Goal: Task Accomplishment & Management: Complete application form

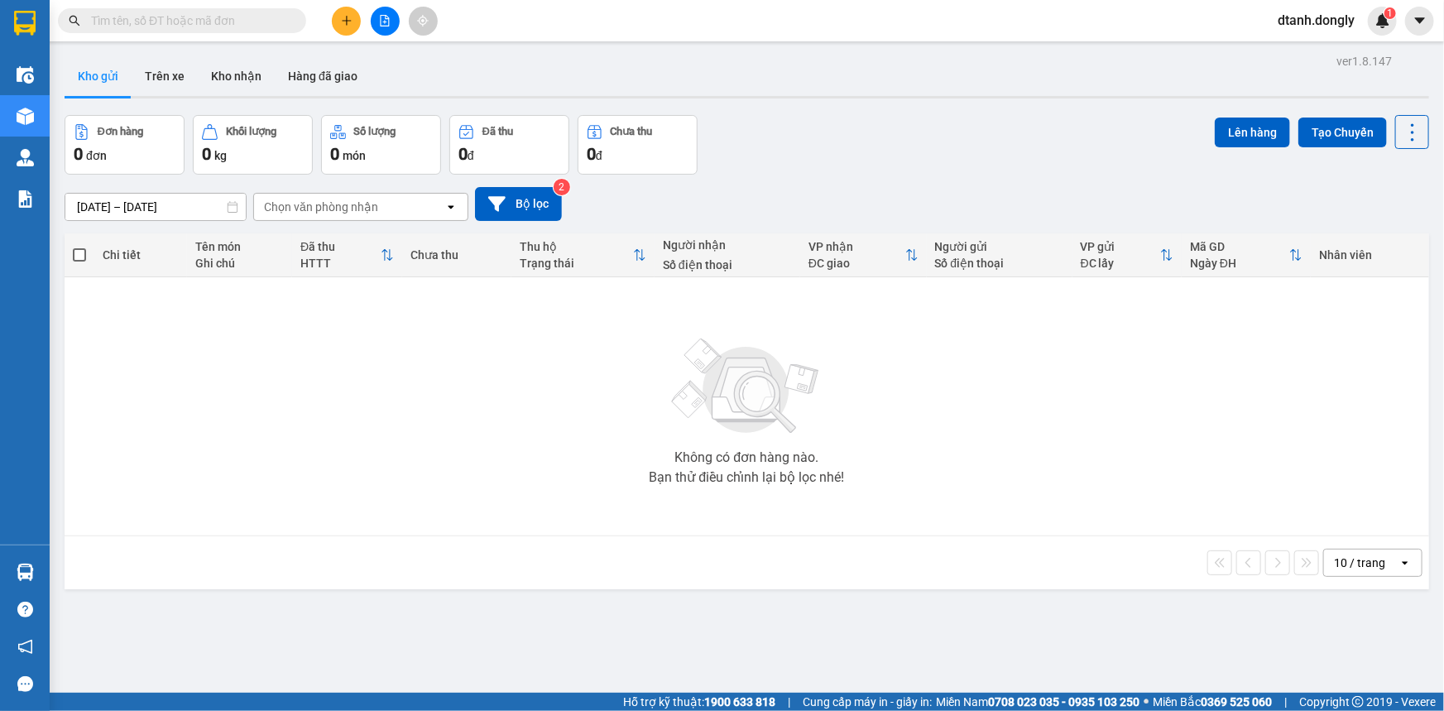
drag, startPoint x: 1316, startPoint y: 686, endPoint x: 1308, endPoint y: 692, distance: 10.1
click at [1313, 689] on div "ver 1.8.147 Kho gửi Trên xe Kho nhận Hàng đã giao Đơn hàng 0 đơn Khối lượng 0 k…" at bounding box center [747, 405] width 1378 height 711
click at [377, 18] on button at bounding box center [385, 21] width 29 height 29
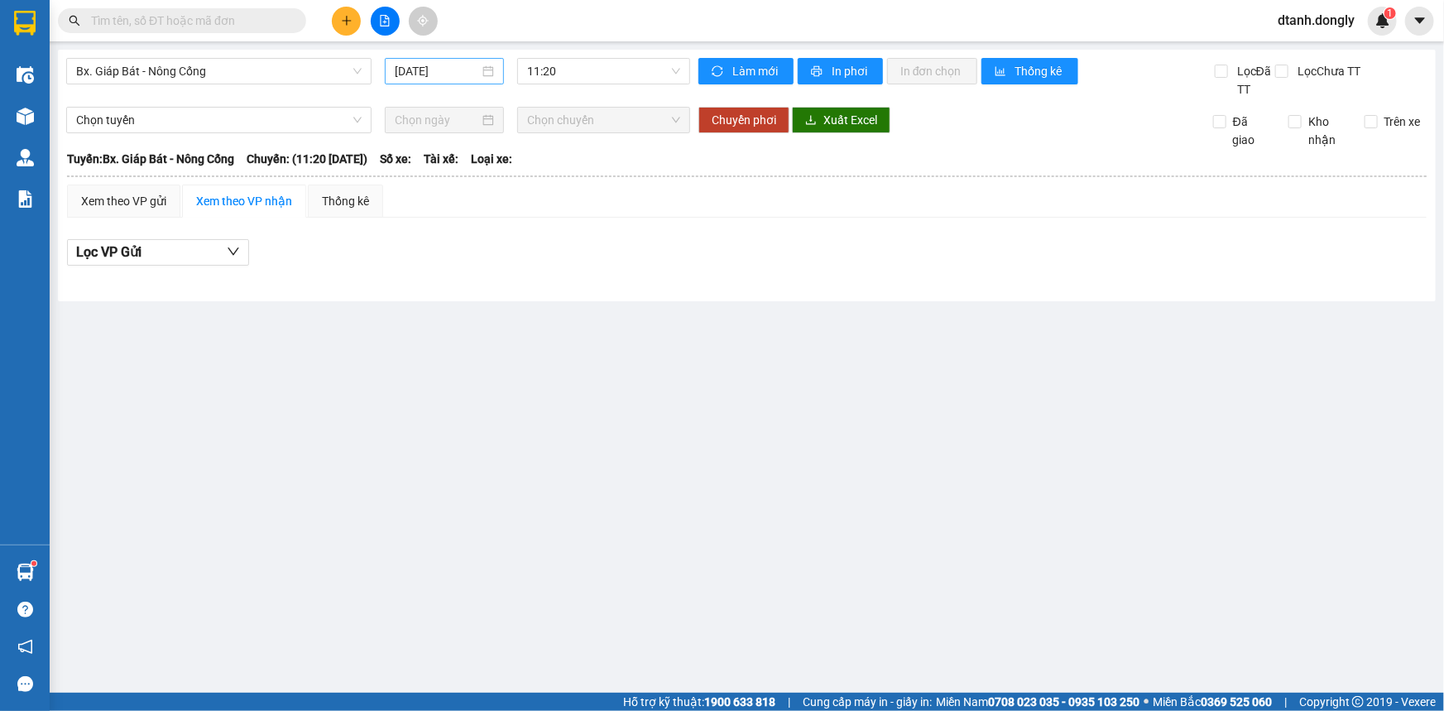
click at [484, 71] on div "[DATE]" at bounding box center [444, 71] width 99 height 18
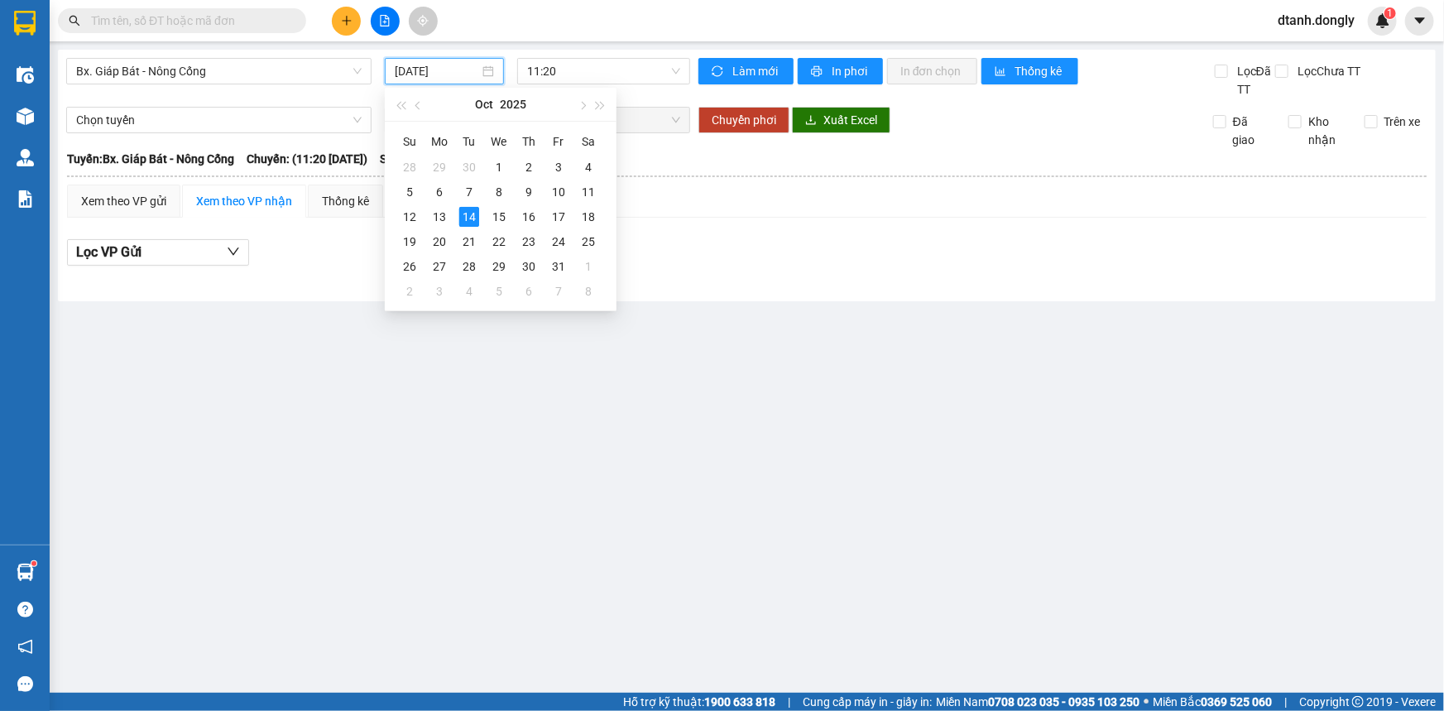
click at [819, 407] on main "Bx. Giáp Bát - Nông Cống [DATE] 11:20 Làm mới In phơi In đơn chọn Thống kê Lọc …" at bounding box center [722, 346] width 1444 height 693
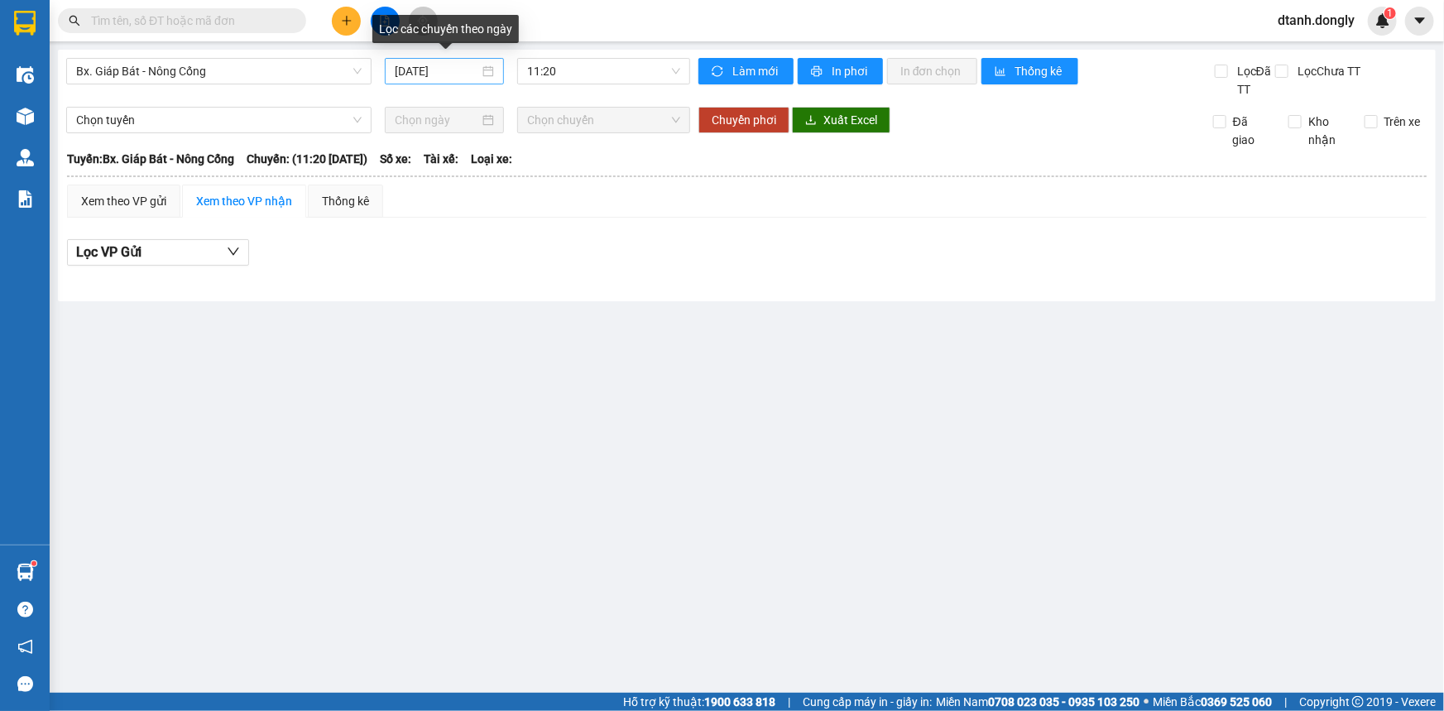
click at [493, 71] on div "[DATE]" at bounding box center [444, 71] width 99 height 18
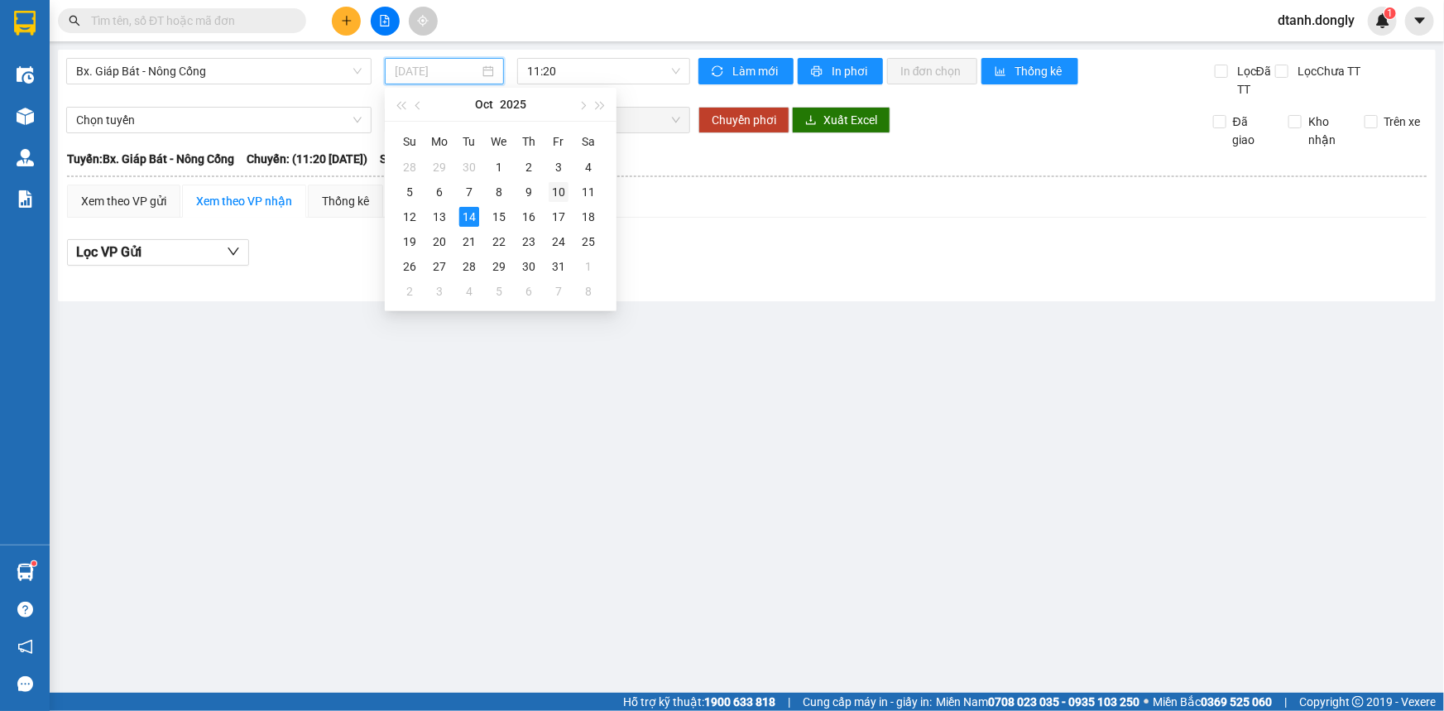
click at [558, 189] on div "10" at bounding box center [559, 192] width 20 height 20
type input "[DATE]"
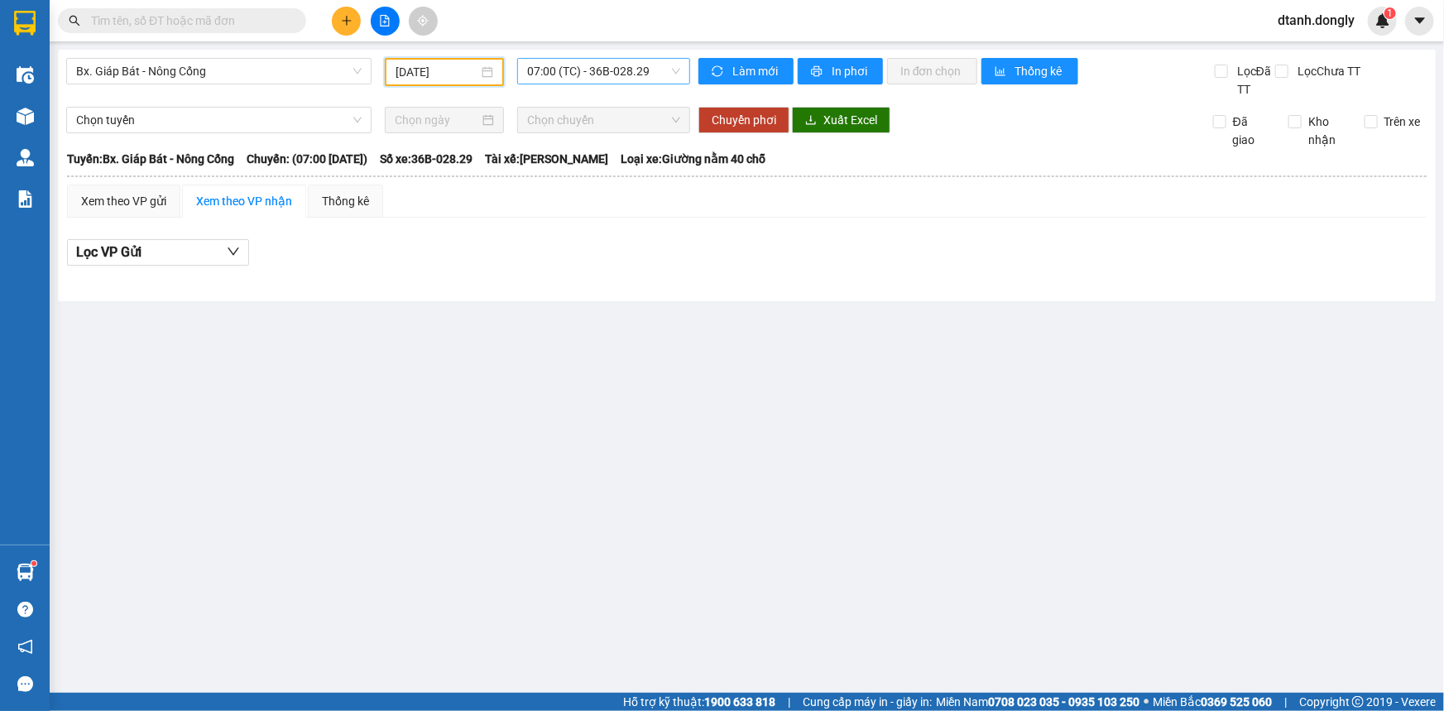
click at [670, 70] on span "07:00 (TC) - 36B-028.29" at bounding box center [603, 71] width 153 height 25
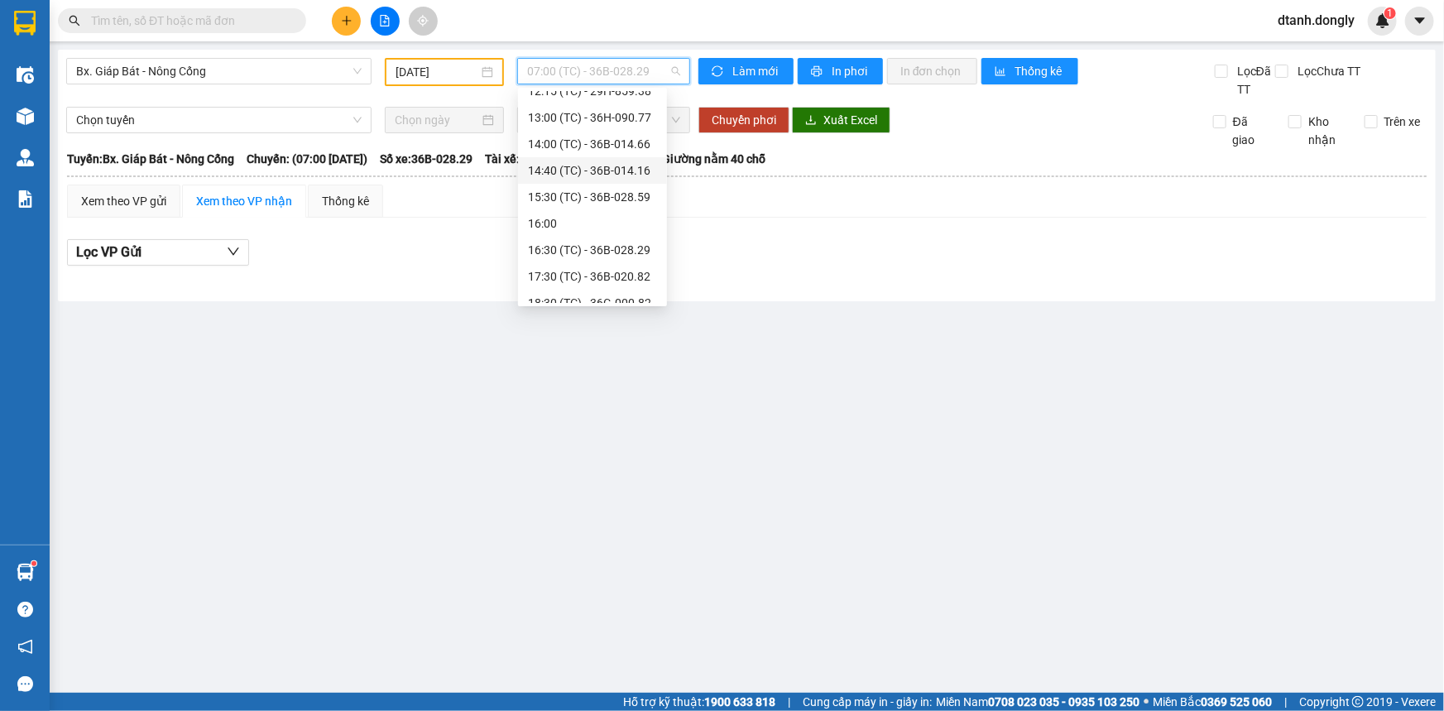
scroll to position [74, 0]
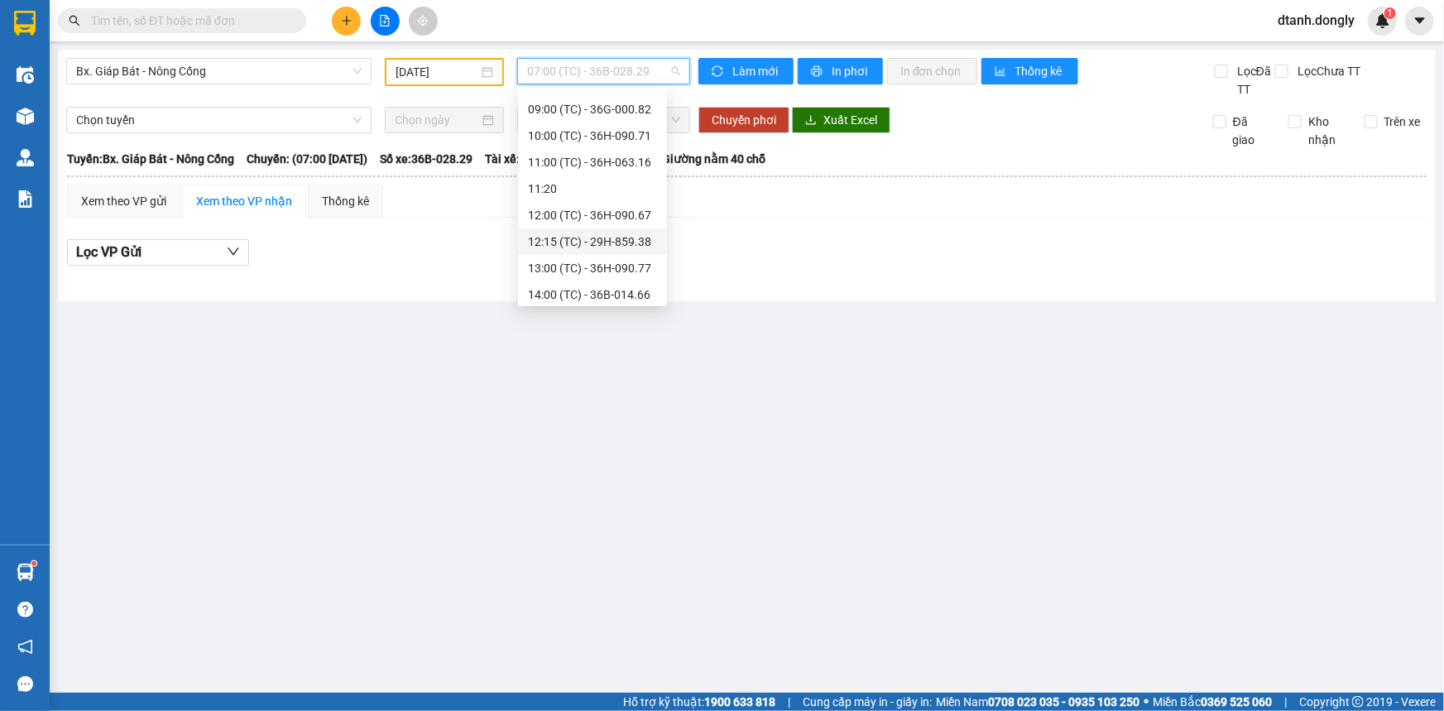
click at [589, 233] on div "12:15 (TC) - 29H-859.38" at bounding box center [592, 242] width 129 height 18
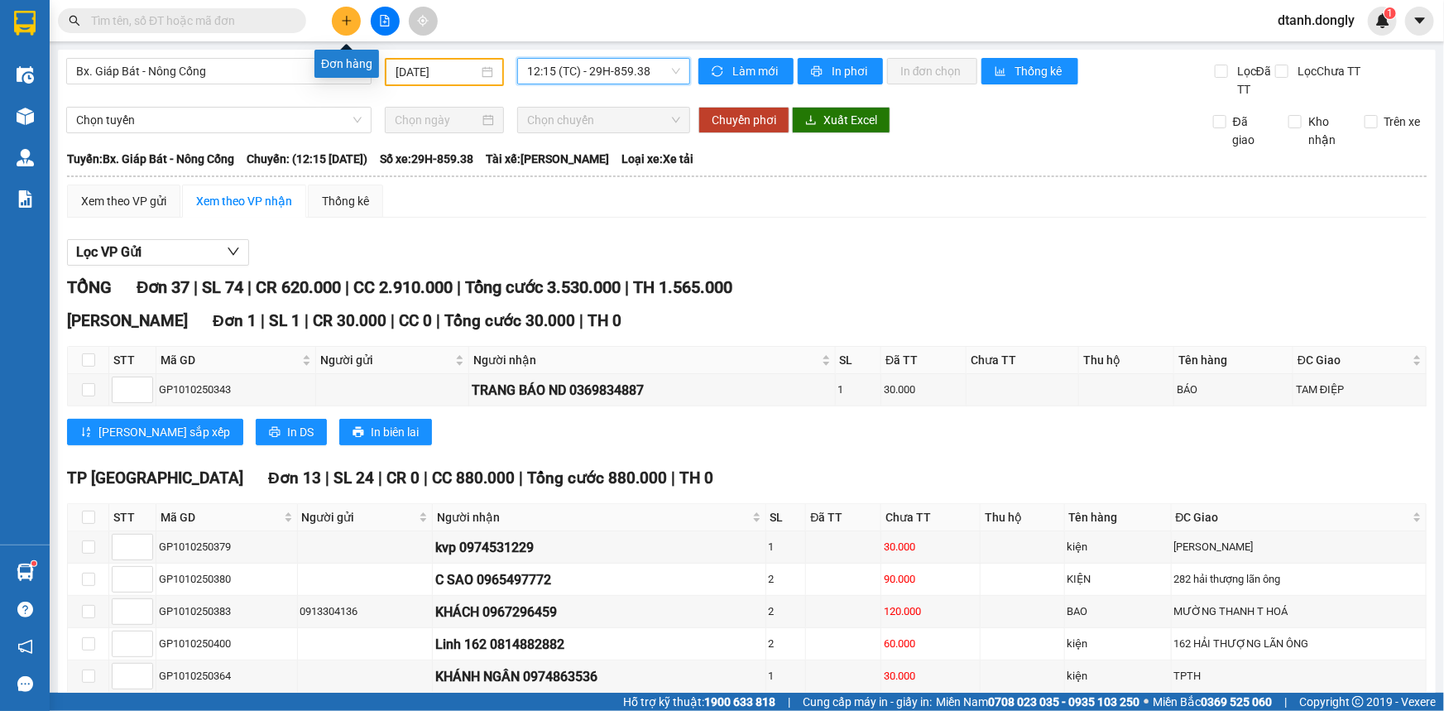
click at [344, 18] on icon "plus" at bounding box center [347, 21] width 12 height 12
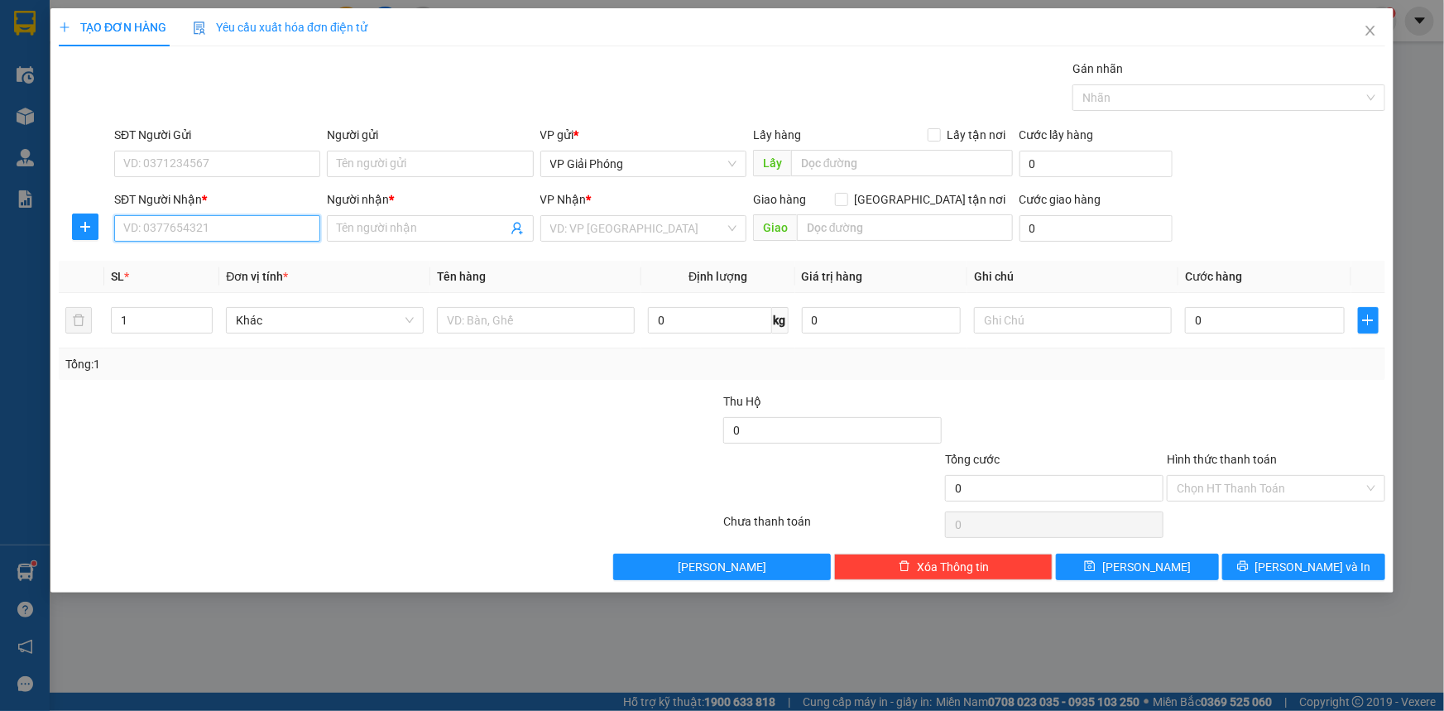
click at [228, 215] on input "SĐT Người Nhận *" at bounding box center [217, 228] width 206 height 26
click at [241, 226] on input "SĐT Người Nhận *" at bounding box center [217, 228] width 206 height 26
click at [202, 223] on input "SĐT Người Nhận *" at bounding box center [217, 228] width 206 height 26
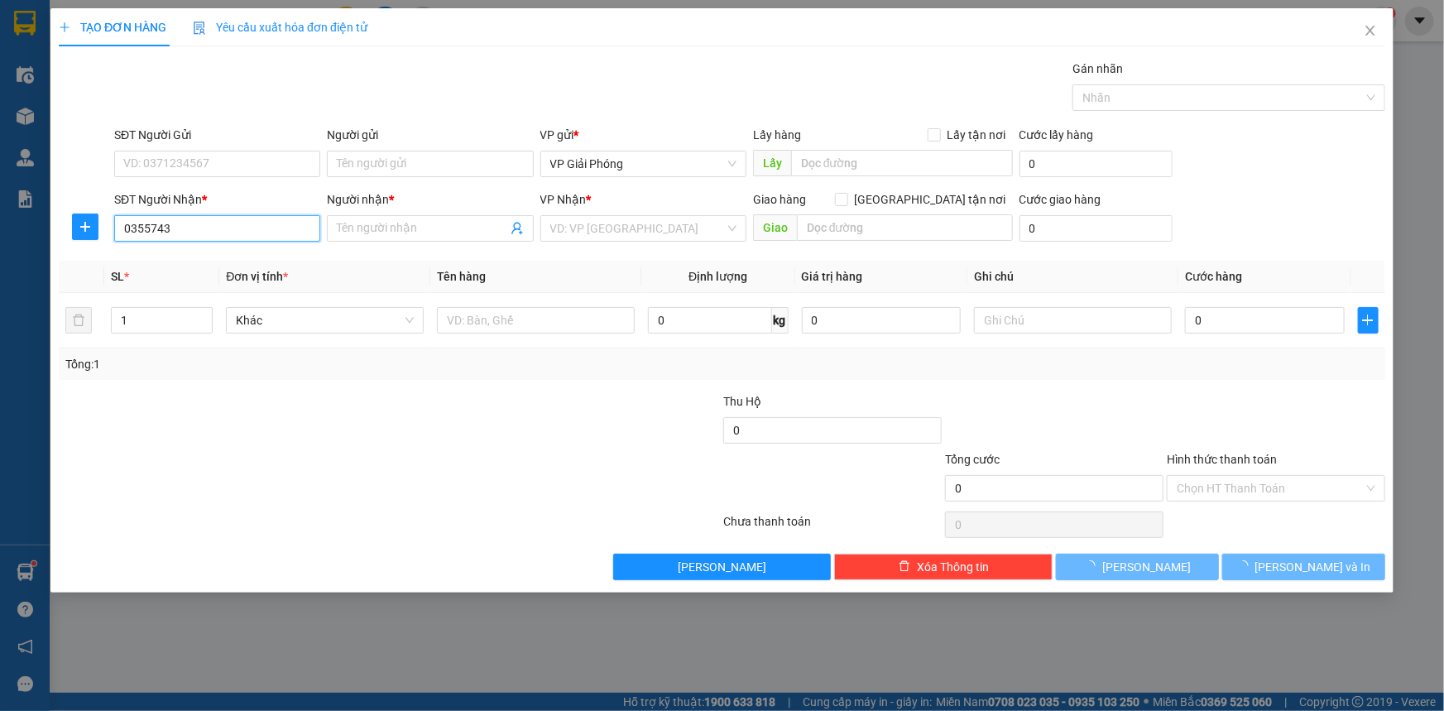
click at [202, 223] on input "0355743" at bounding box center [217, 228] width 206 height 26
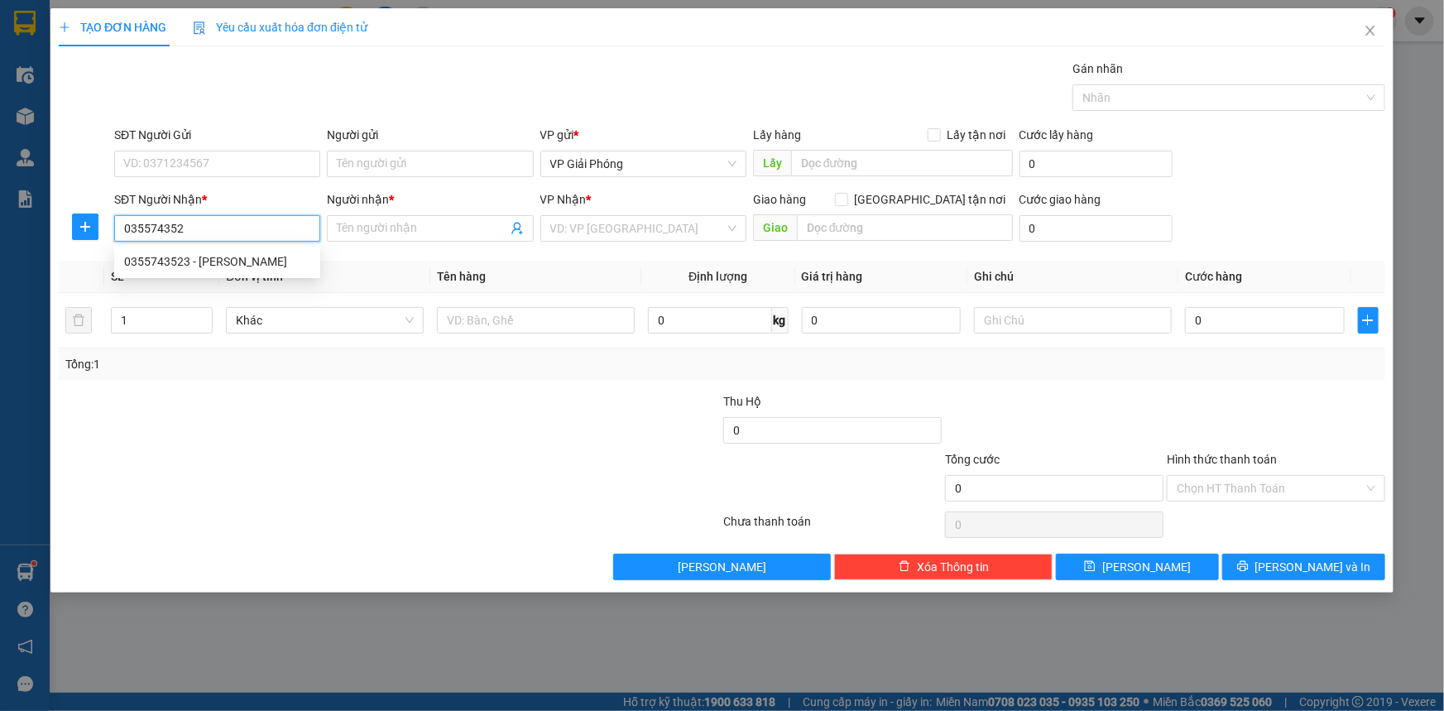
type input "0355743523"
drag, startPoint x: 232, startPoint y: 259, endPoint x: 215, endPoint y: 267, distance: 18.5
click at [231, 266] on div "0355743523 - [PERSON_NAME]" at bounding box center [217, 261] width 186 height 18
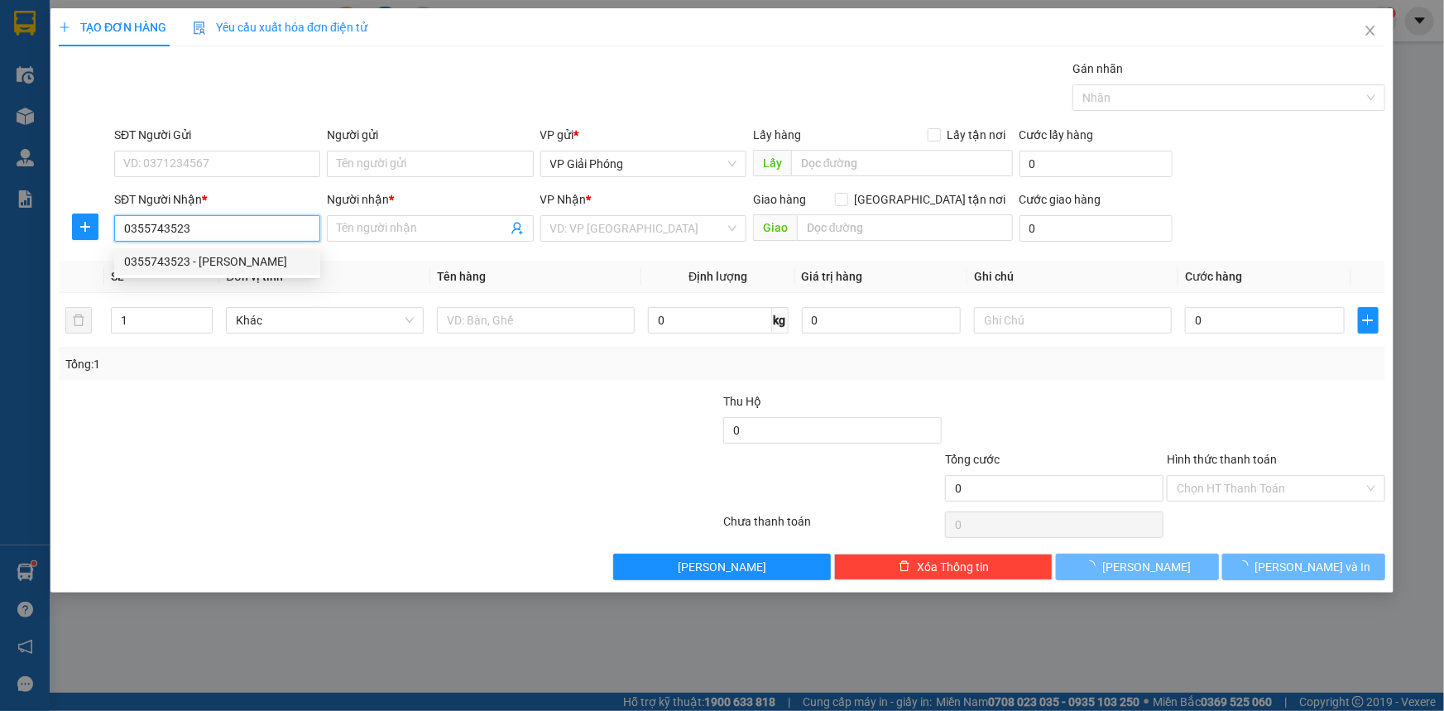
type input "[PERSON_NAME]"
checkbox input "true"
type input "vp nc"
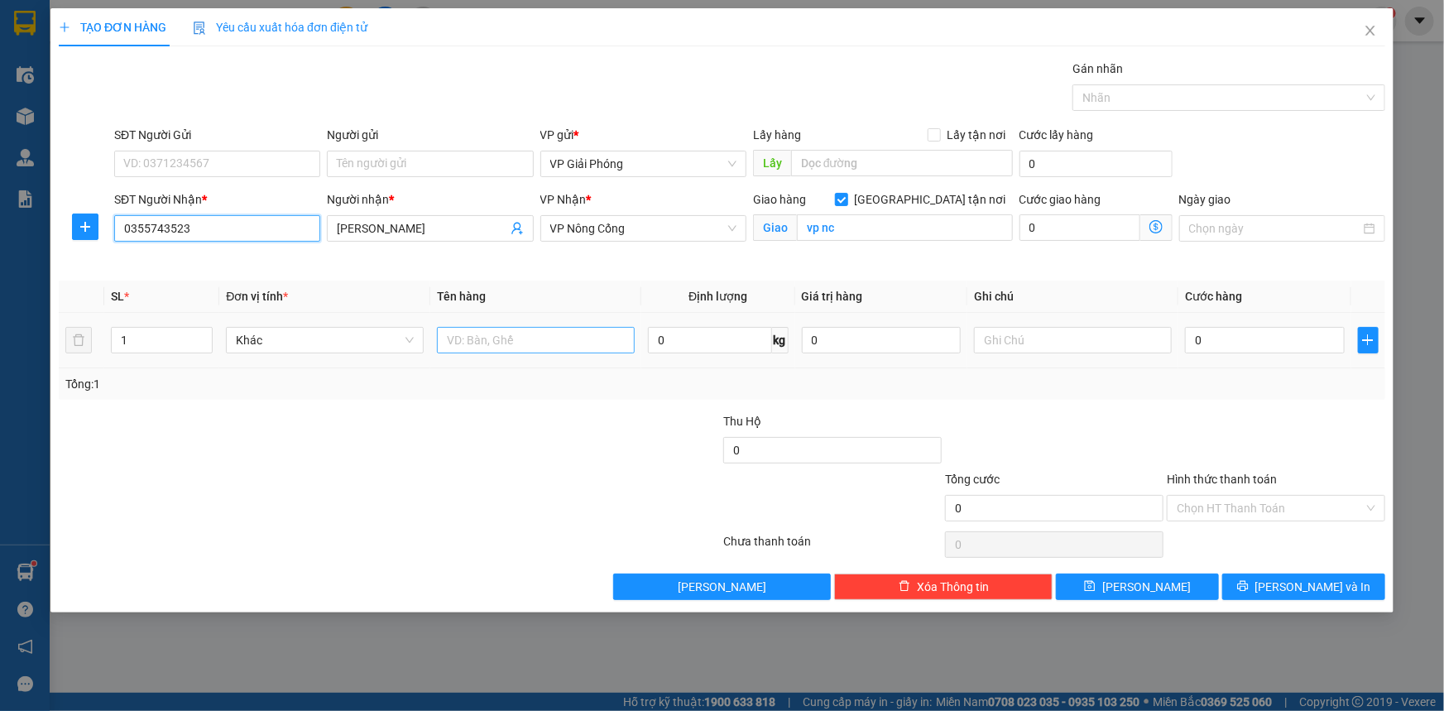
type input "0355743523"
click at [550, 338] on input "text" at bounding box center [536, 340] width 198 height 26
type input "kiện"
click at [1208, 340] on input "0" at bounding box center [1265, 340] width 160 height 26
type input "3"
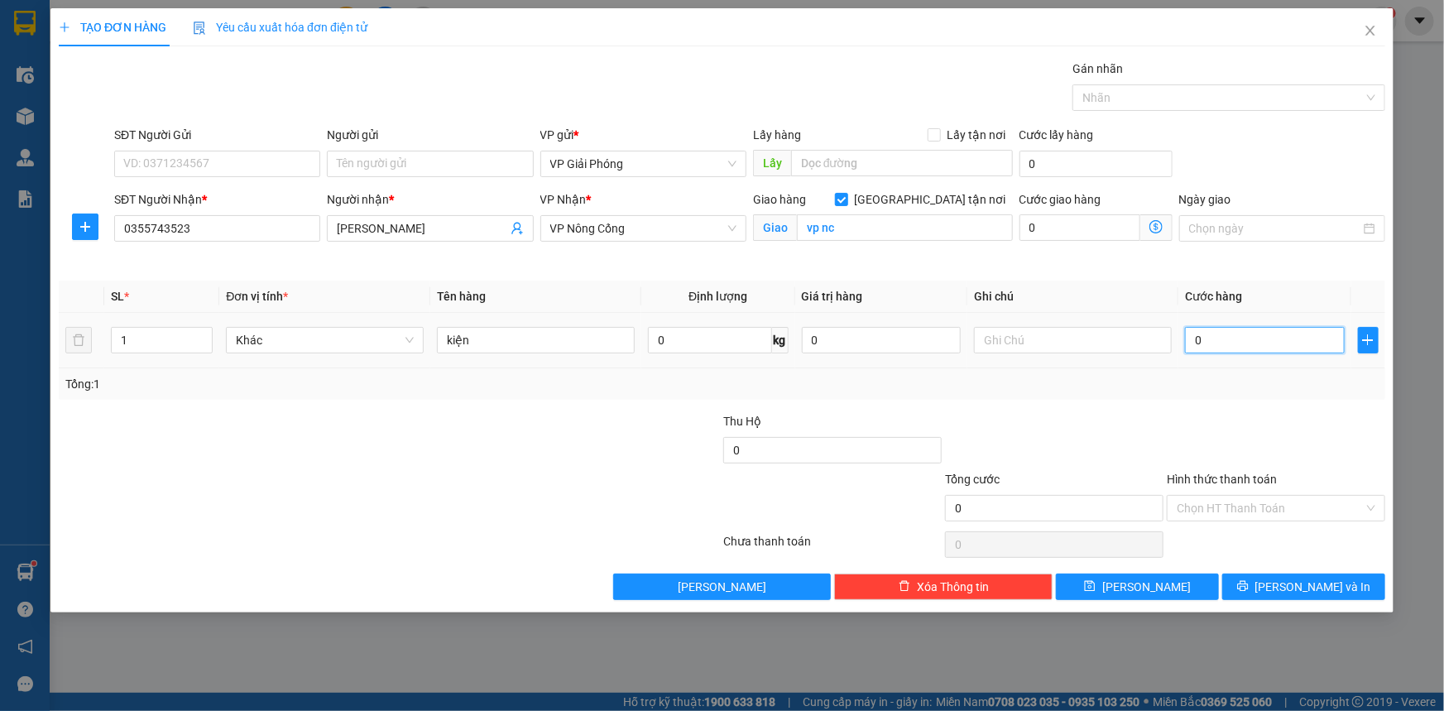
type input "3"
type input "30"
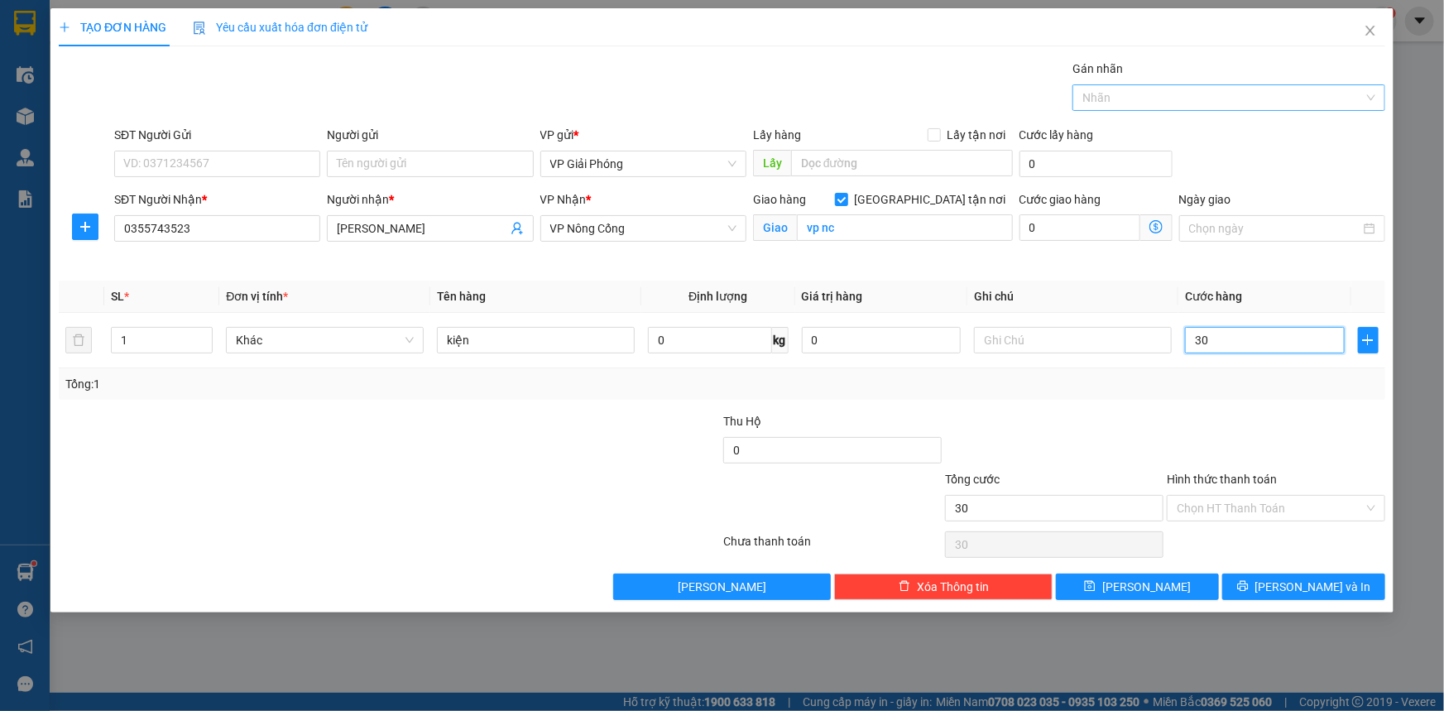
click at [1143, 92] on div at bounding box center [1221, 98] width 288 height 20
type input "30.000"
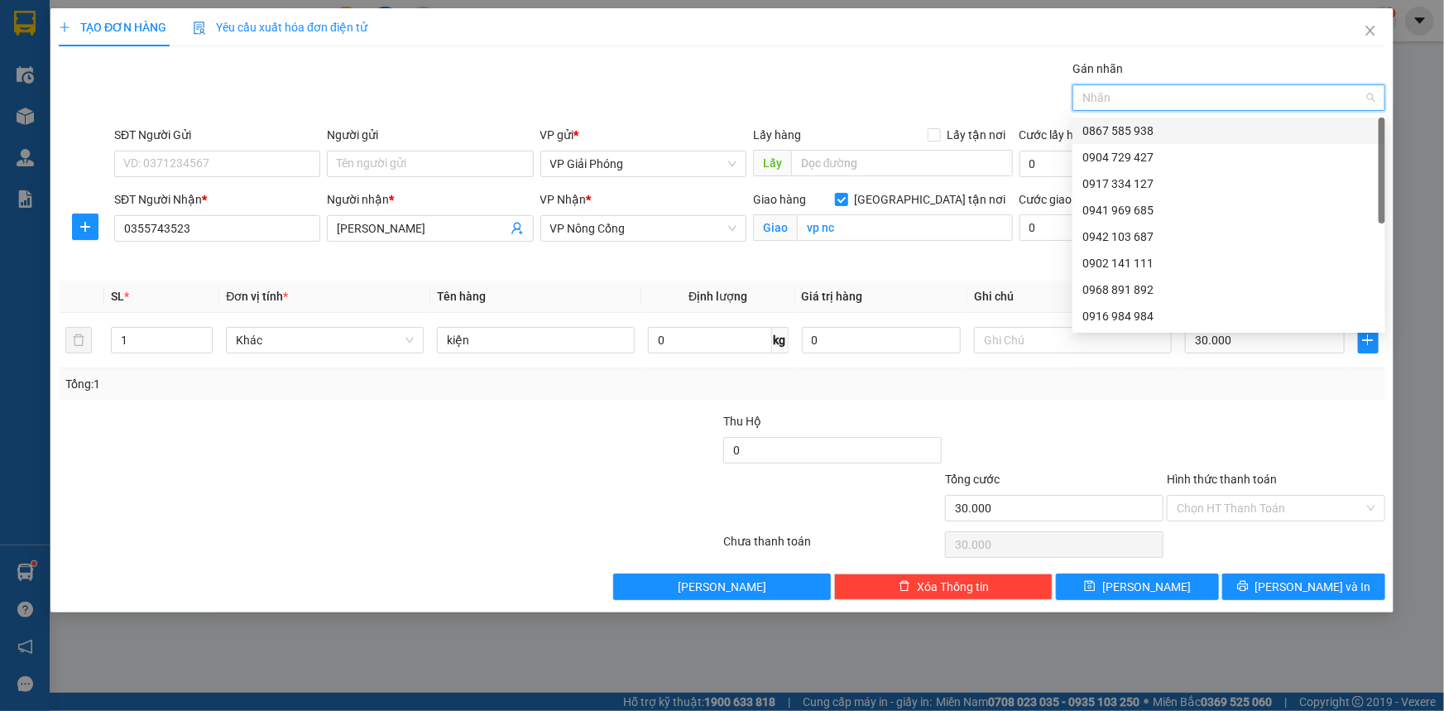
drag, startPoint x: 1152, startPoint y: 127, endPoint x: 1247, endPoint y: 268, distance: 169.9
click at [1155, 141] on div "0867 585 938" at bounding box center [1229, 131] width 313 height 26
click at [1303, 511] on input "Hình thức thanh toán" at bounding box center [1270, 508] width 187 height 25
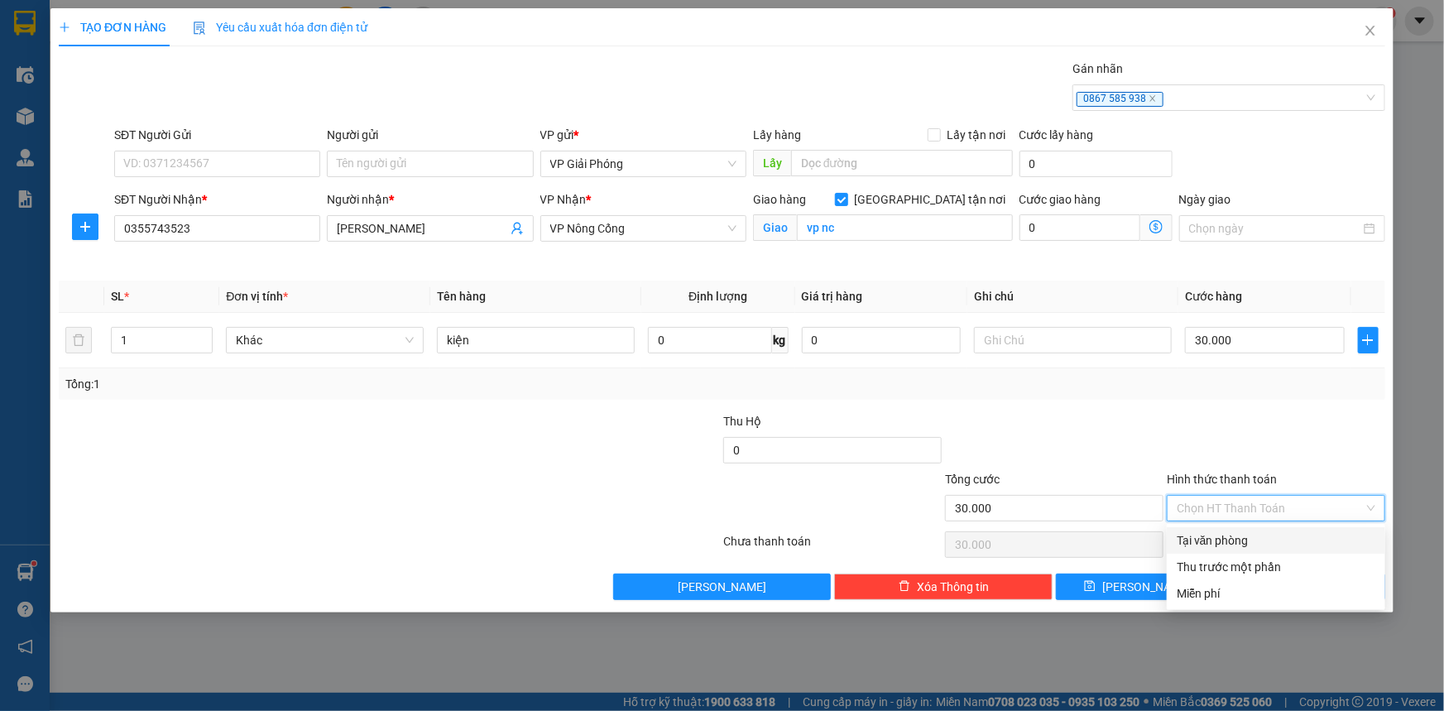
click at [1297, 532] on div "Tại văn phòng" at bounding box center [1276, 540] width 199 height 18
type input "0"
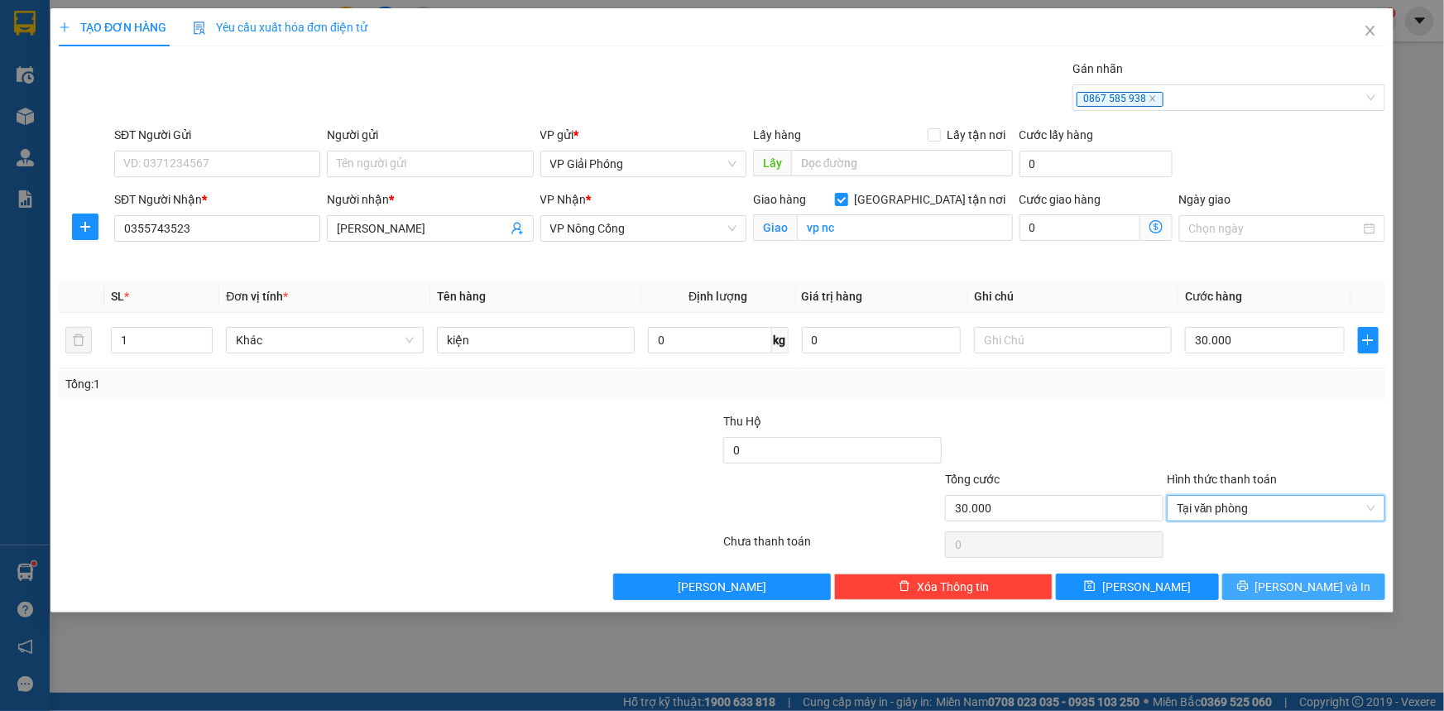
click at [1304, 586] on span "[PERSON_NAME] và In" at bounding box center [1314, 587] width 116 height 18
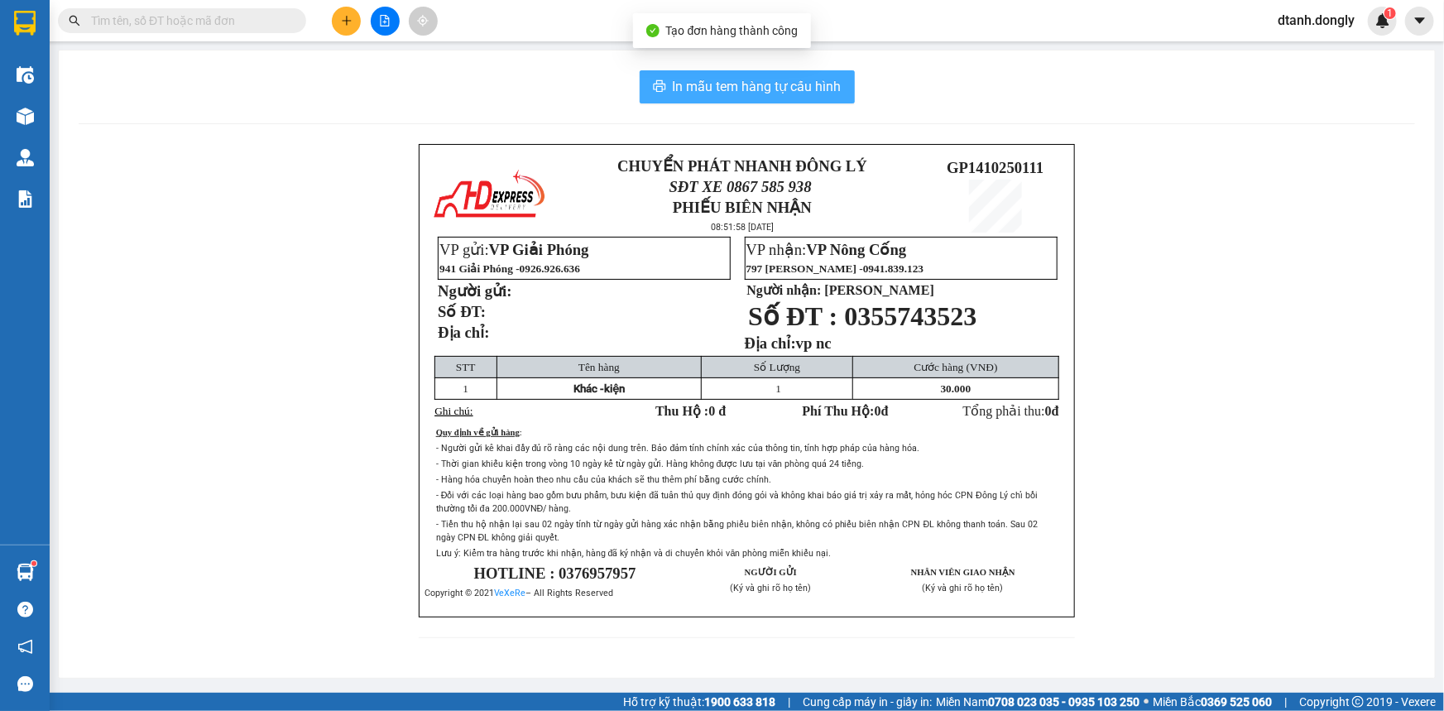
click at [759, 74] on button "In mẫu tem hàng tự cấu hình" at bounding box center [747, 86] width 215 height 33
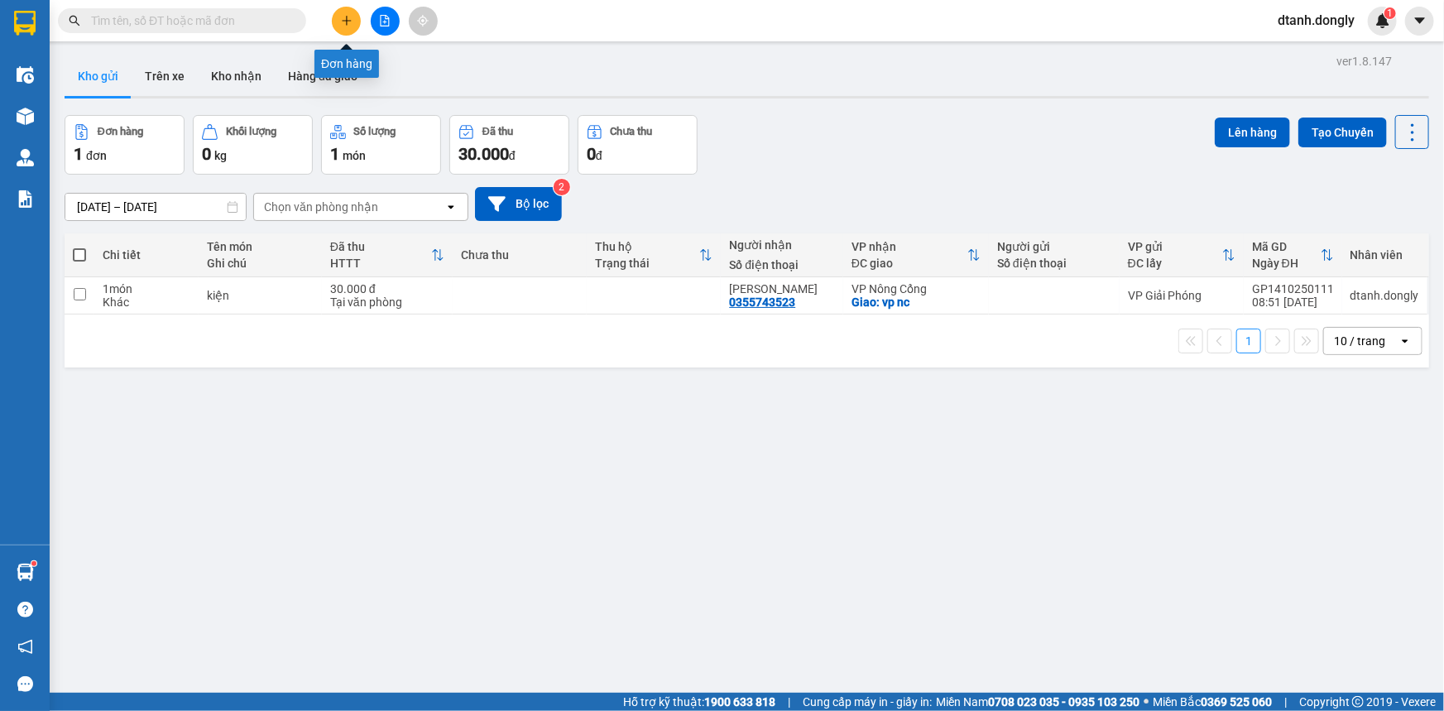
click at [337, 18] on button at bounding box center [346, 21] width 29 height 29
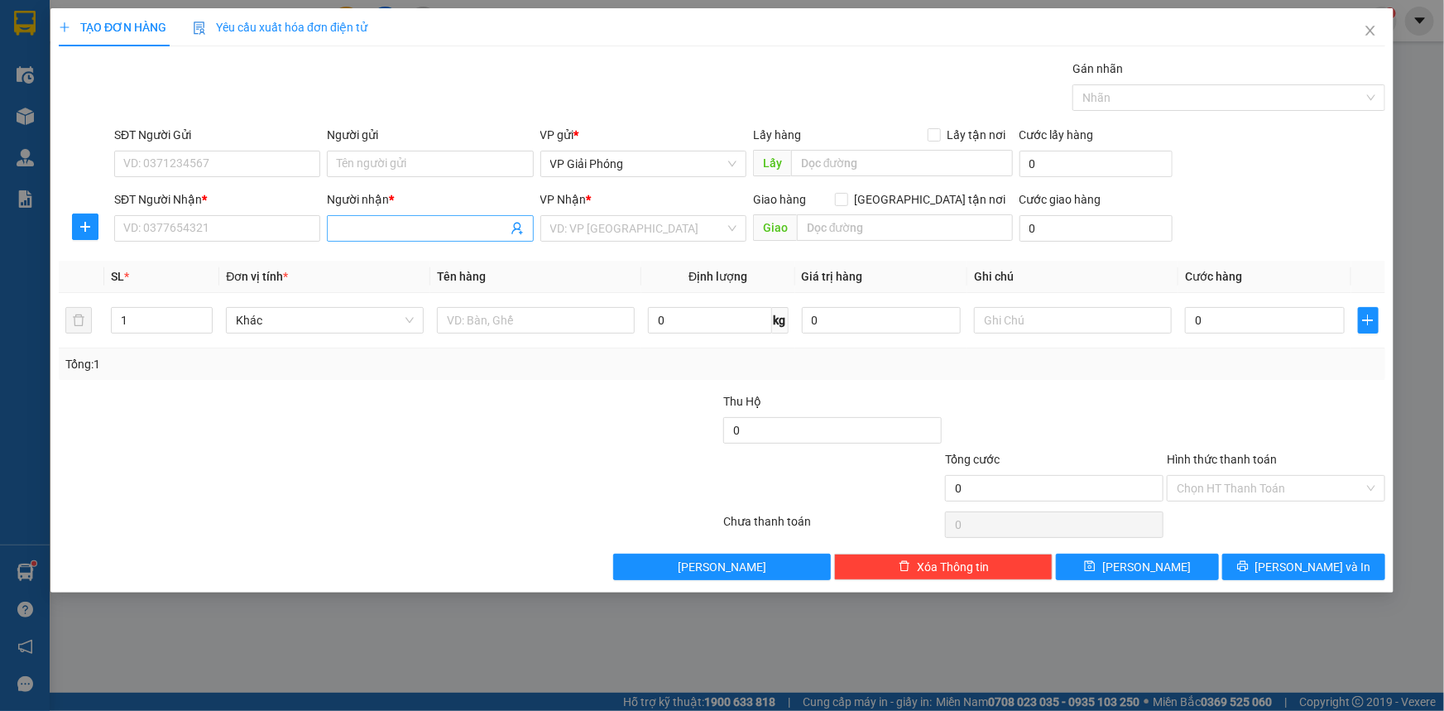
click at [459, 230] on input "Người nhận *" at bounding box center [422, 228] width 170 height 18
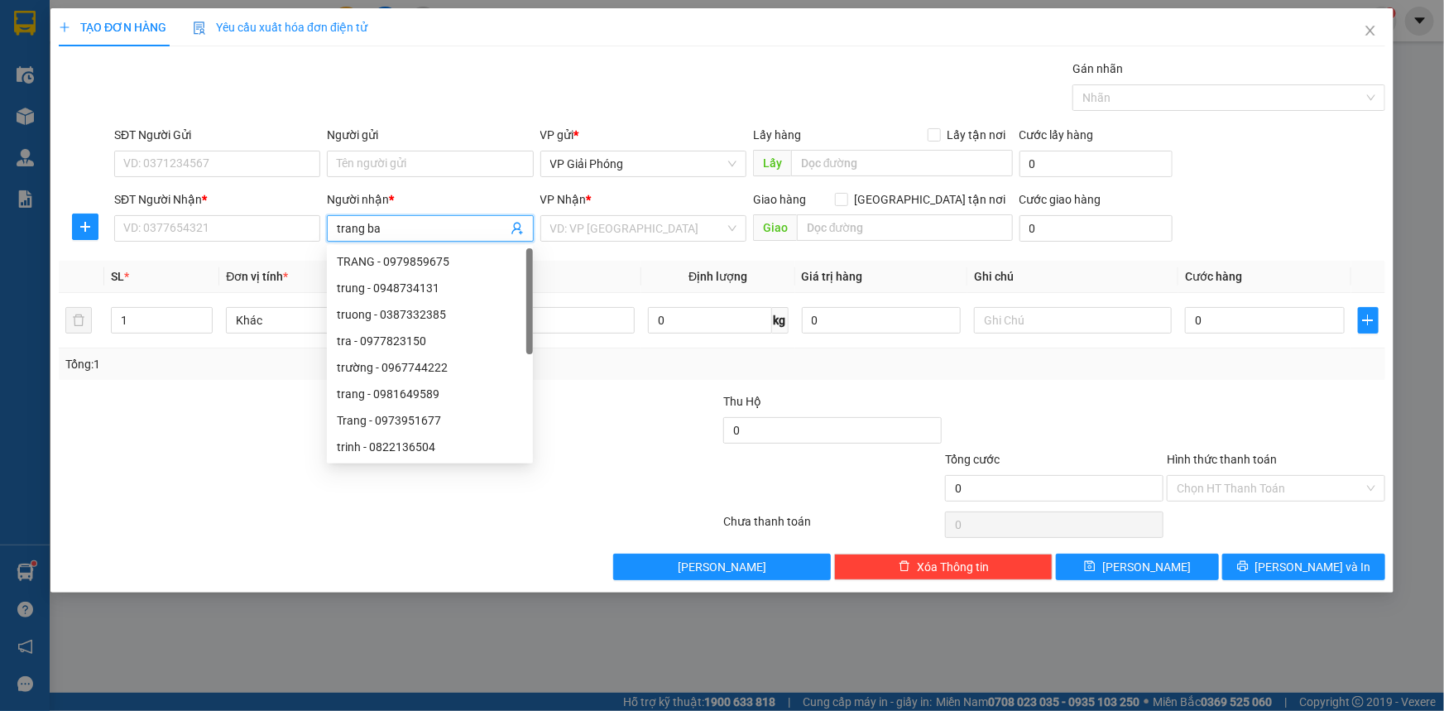
type input "trang bao"
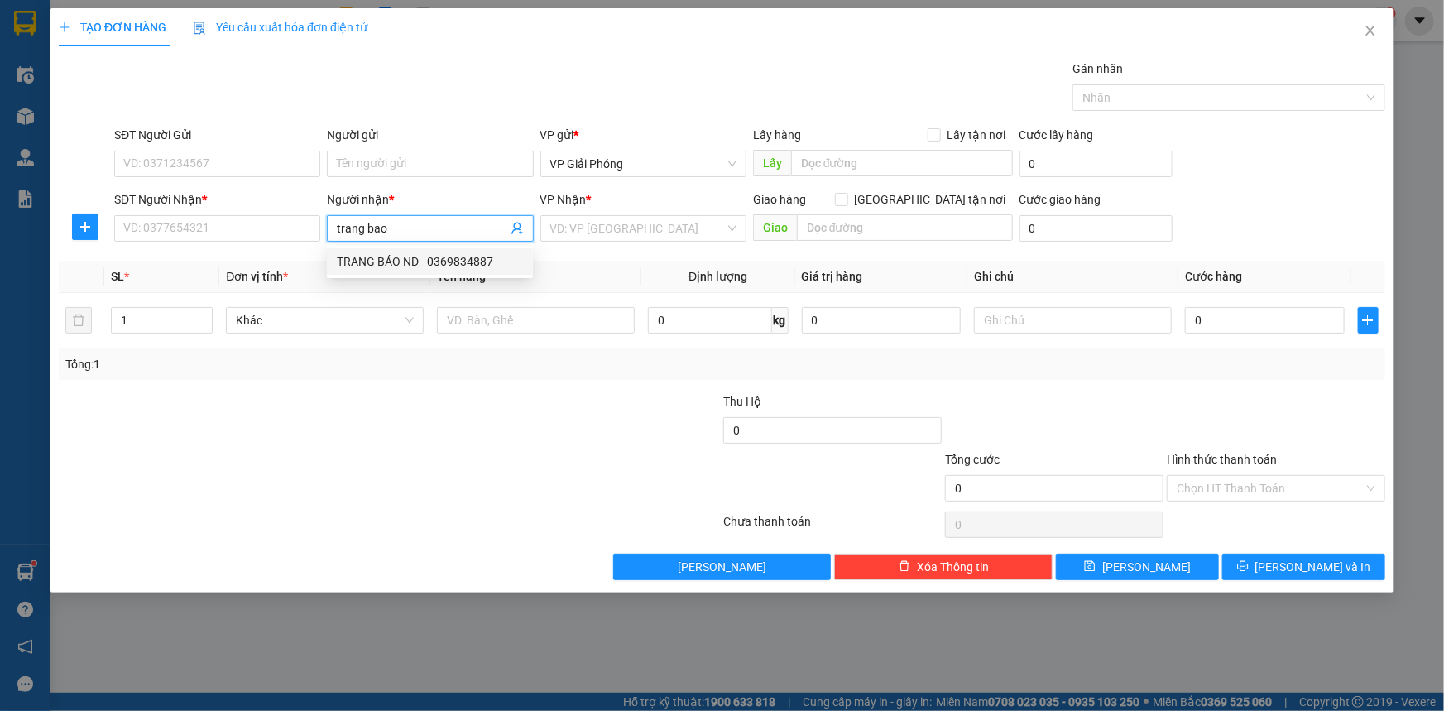
drag, startPoint x: 472, startPoint y: 252, endPoint x: 425, endPoint y: 273, distance: 51.9
click at [472, 252] on div "TRANG BÁO ND - 0369834887" at bounding box center [430, 261] width 186 height 18
type input "0369834887"
type input "TRANG BÁO ND"
checkbox input "true"
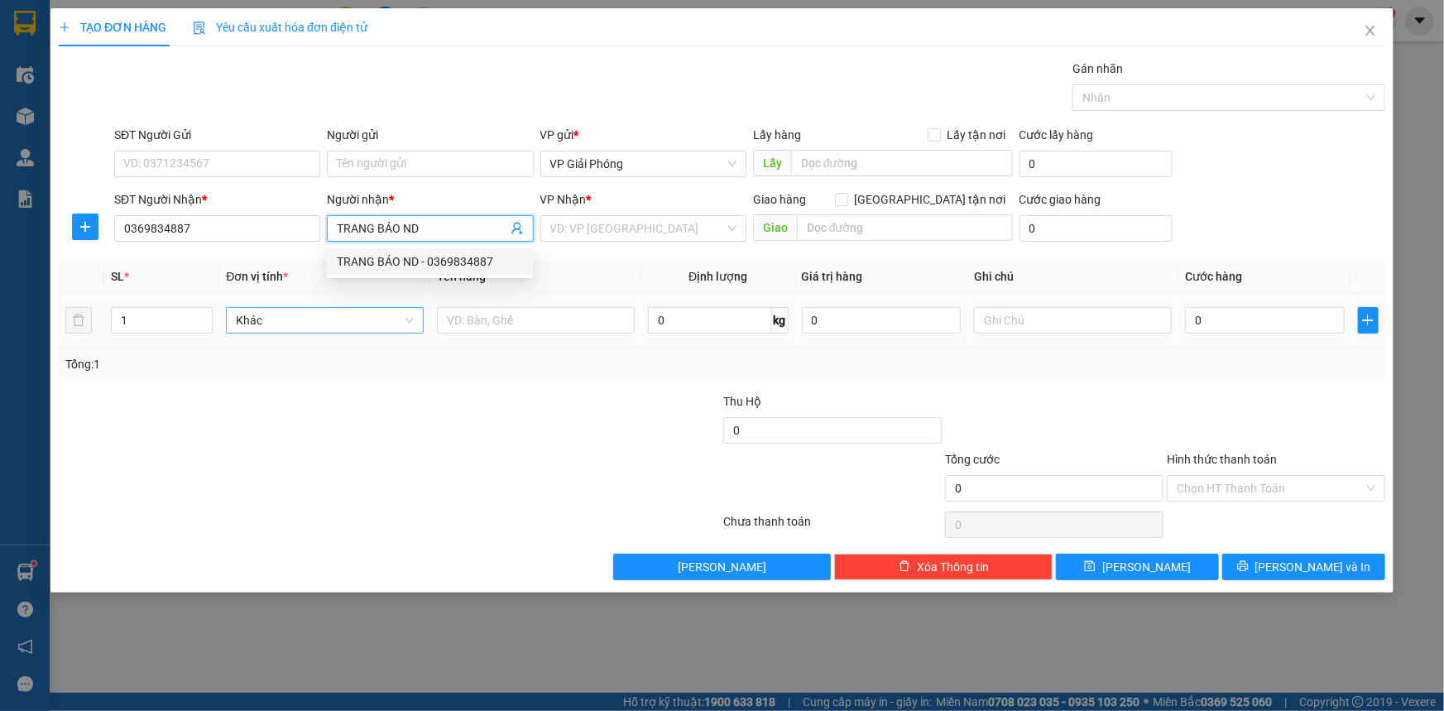
type input "TAM ĐIỆP"
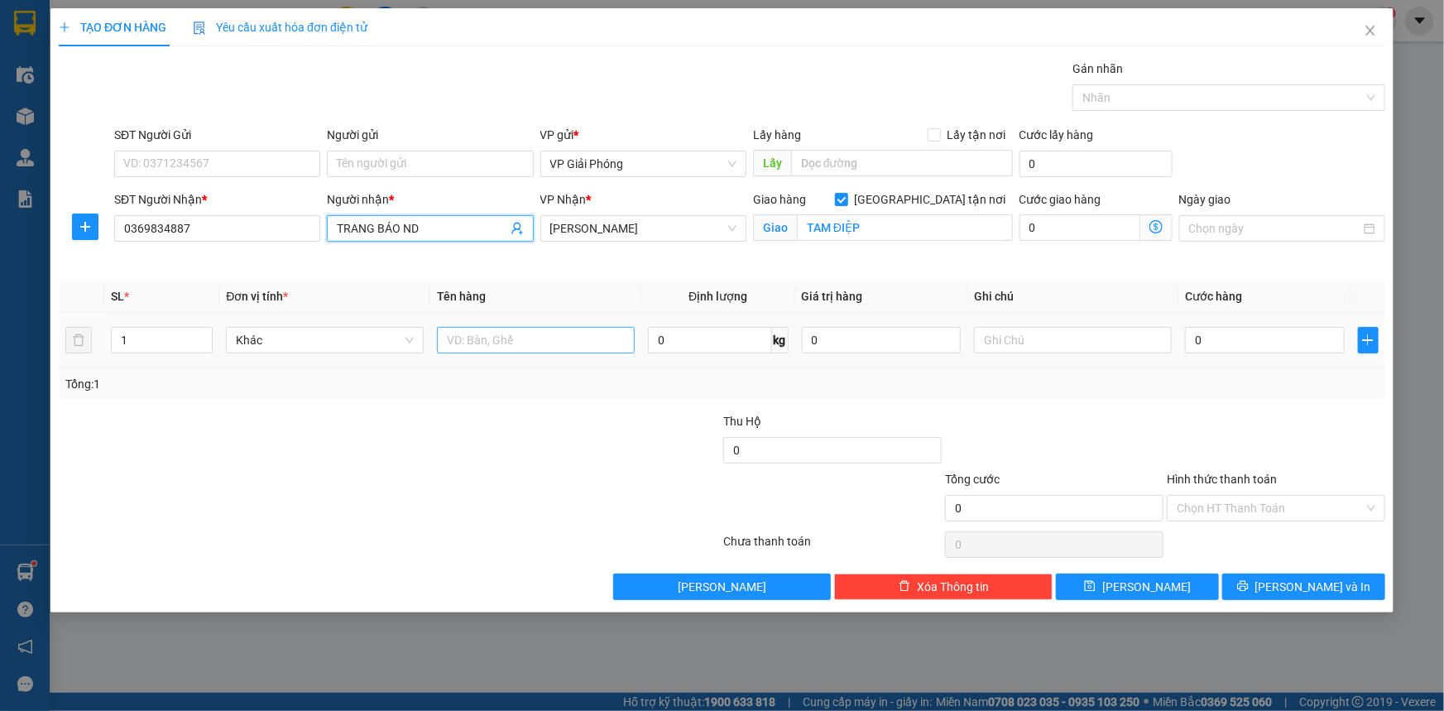
type input "TRANG BÁO ND"
click at [483, 340] on input "text" at bounding box center [536, 340] width 198 height 26
type input "kiện"
click at [1245, 335] on input "0" at bounding box center [1265, 340] width 160 height 26
type input "3"
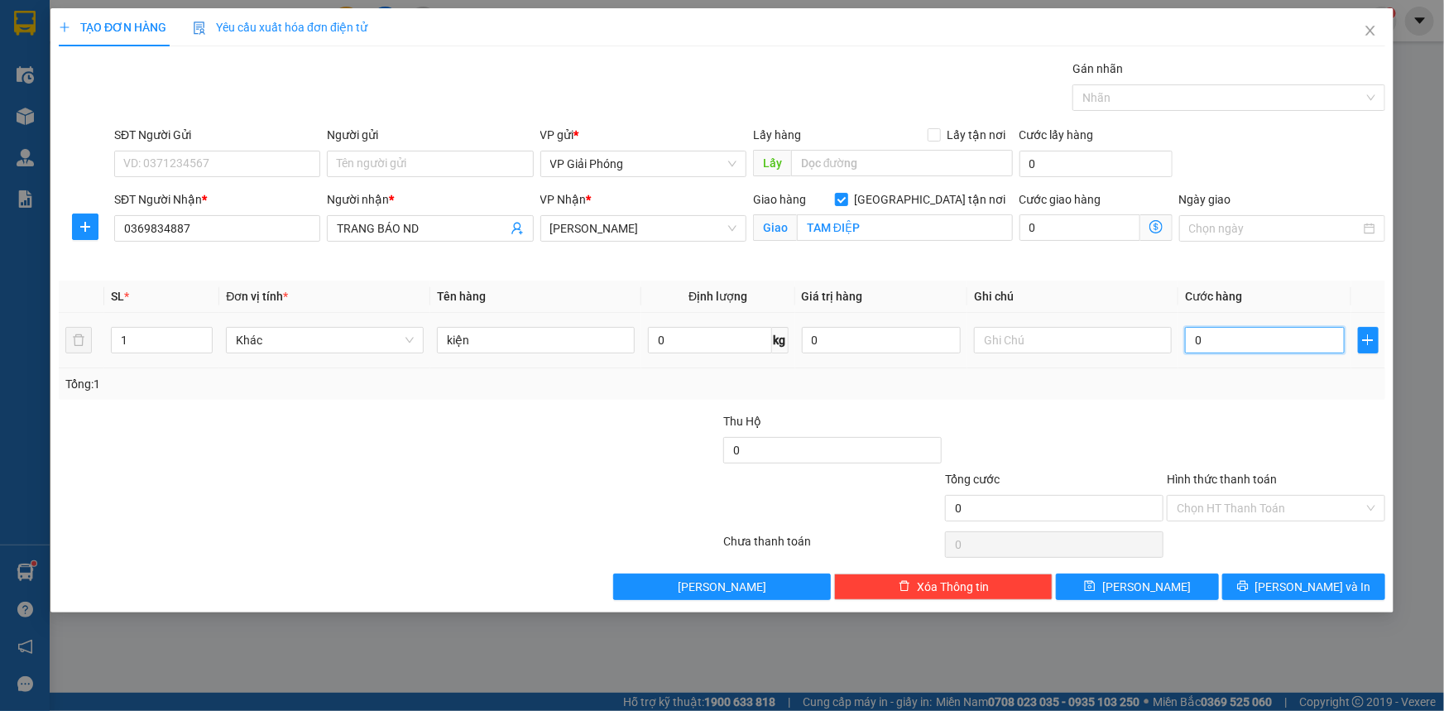
type input "3"
type input "30"
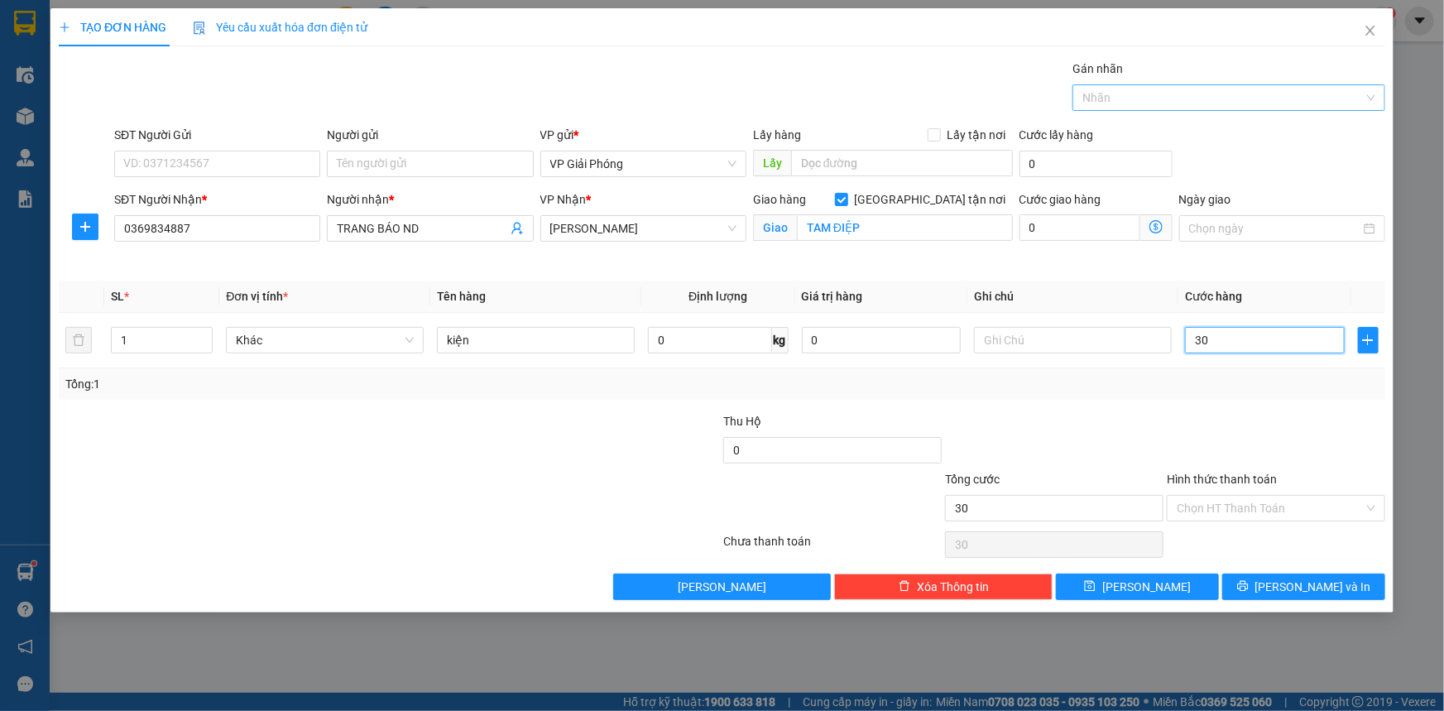
click at [1159, 97] on div at bounding box center [1221, 98] width 288 height 20
type input "30.000"
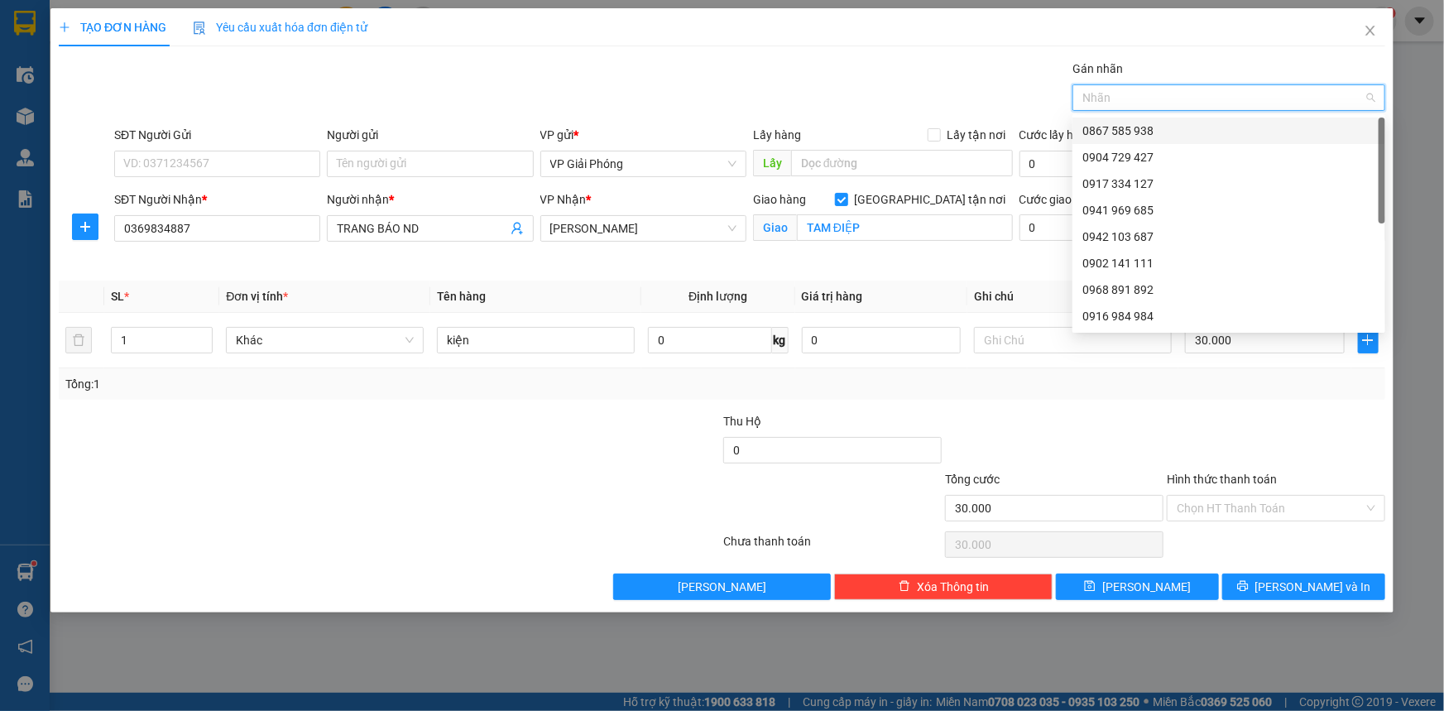
click at [1175, 128] on div "0867 585 938" at bounding box center [1229, 131] width 293 height 18
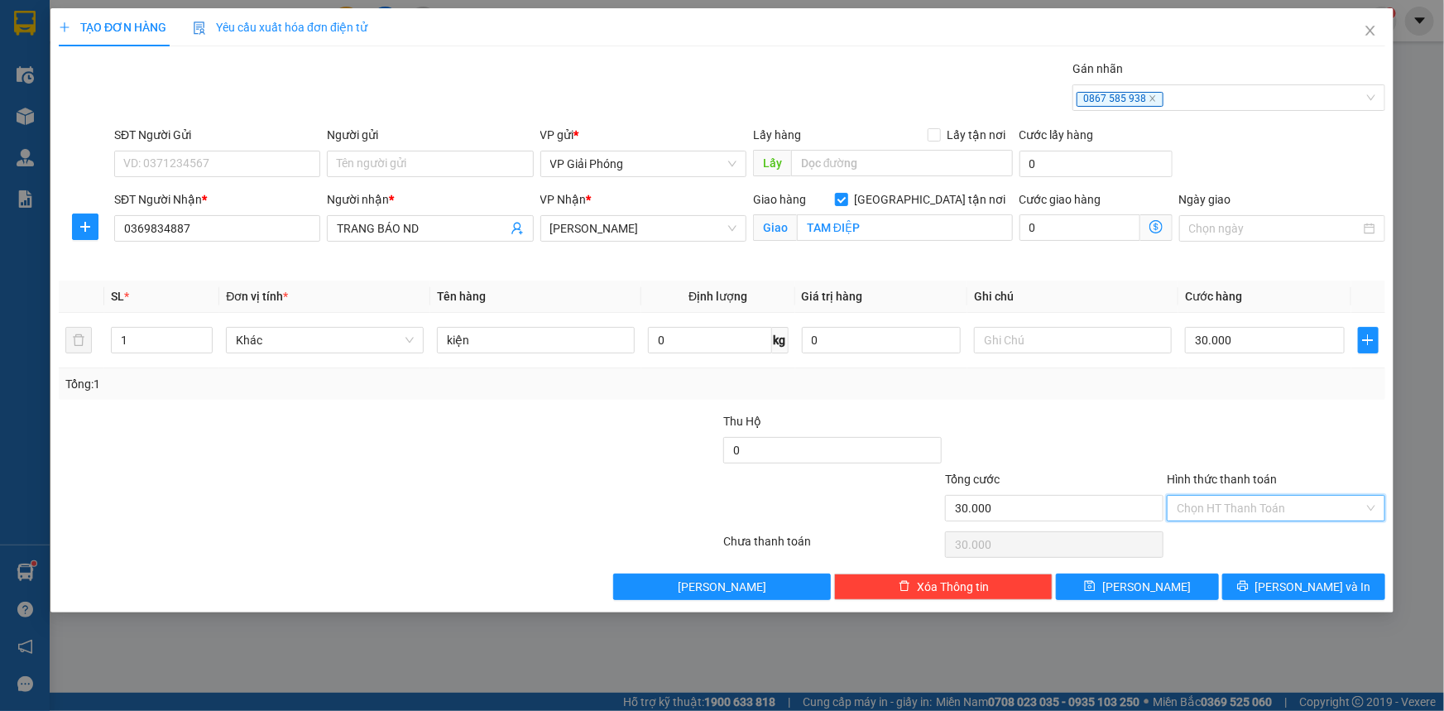
drag, startPoint x: 1291, startPoint y: 505, endPoint x: 1282, endPoint y: 525, distance: 21.9
click at [1290, 507] on input "Hình thức thanh toán" at bounding box center [1270, 508] width 187 height 25
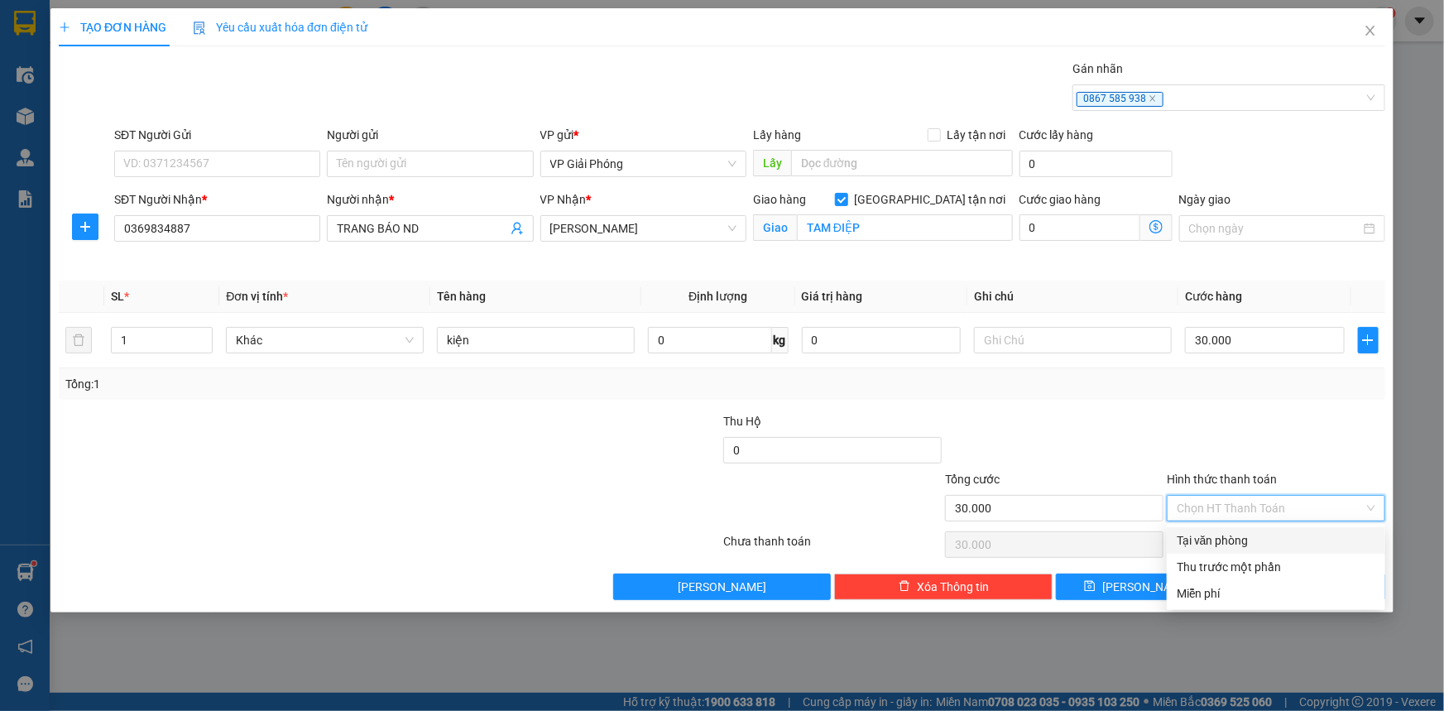
click at [1279, 541] on div "Tại văn phòng" at bounding box center [1276, 540] width 199 height 18
type input "0"
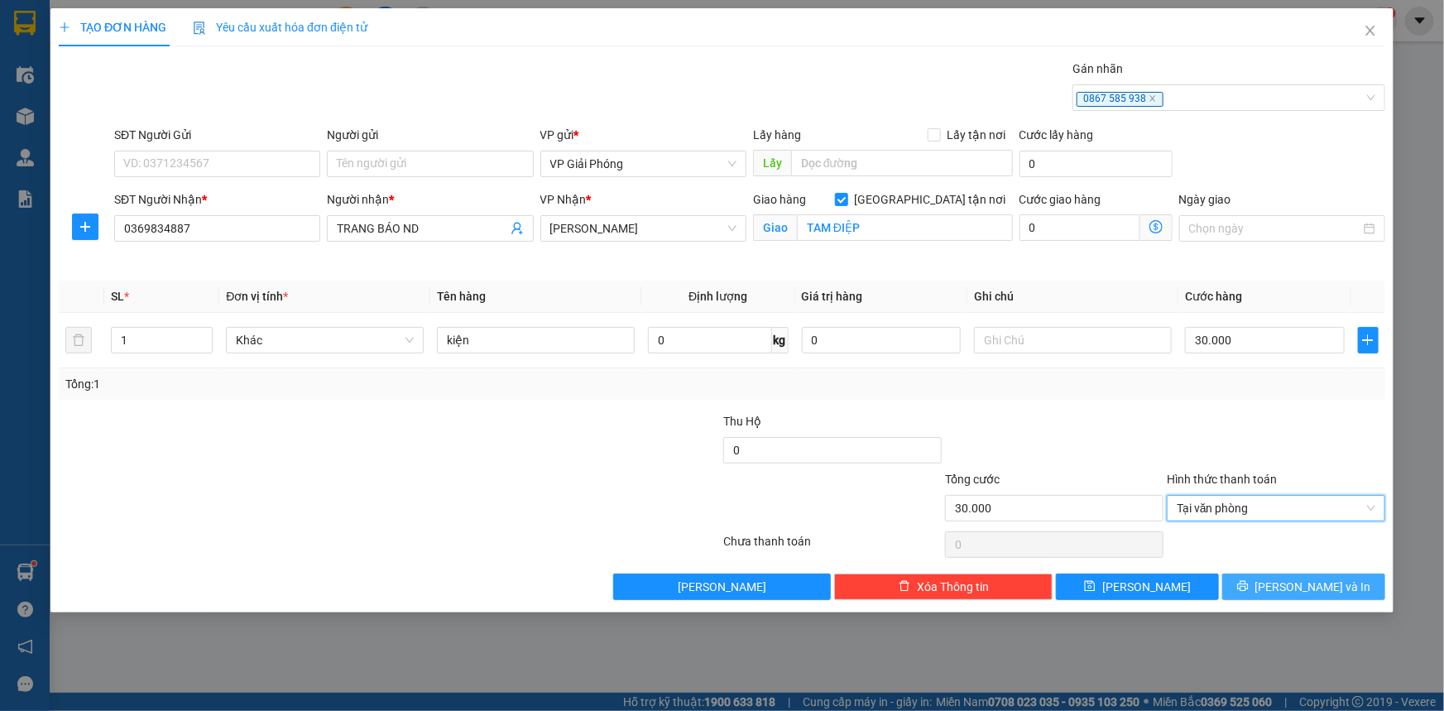
click at [1290, 583] on span "[PERSON_NAME] và In" at bounding box center [1314, 587] width 116 height 18
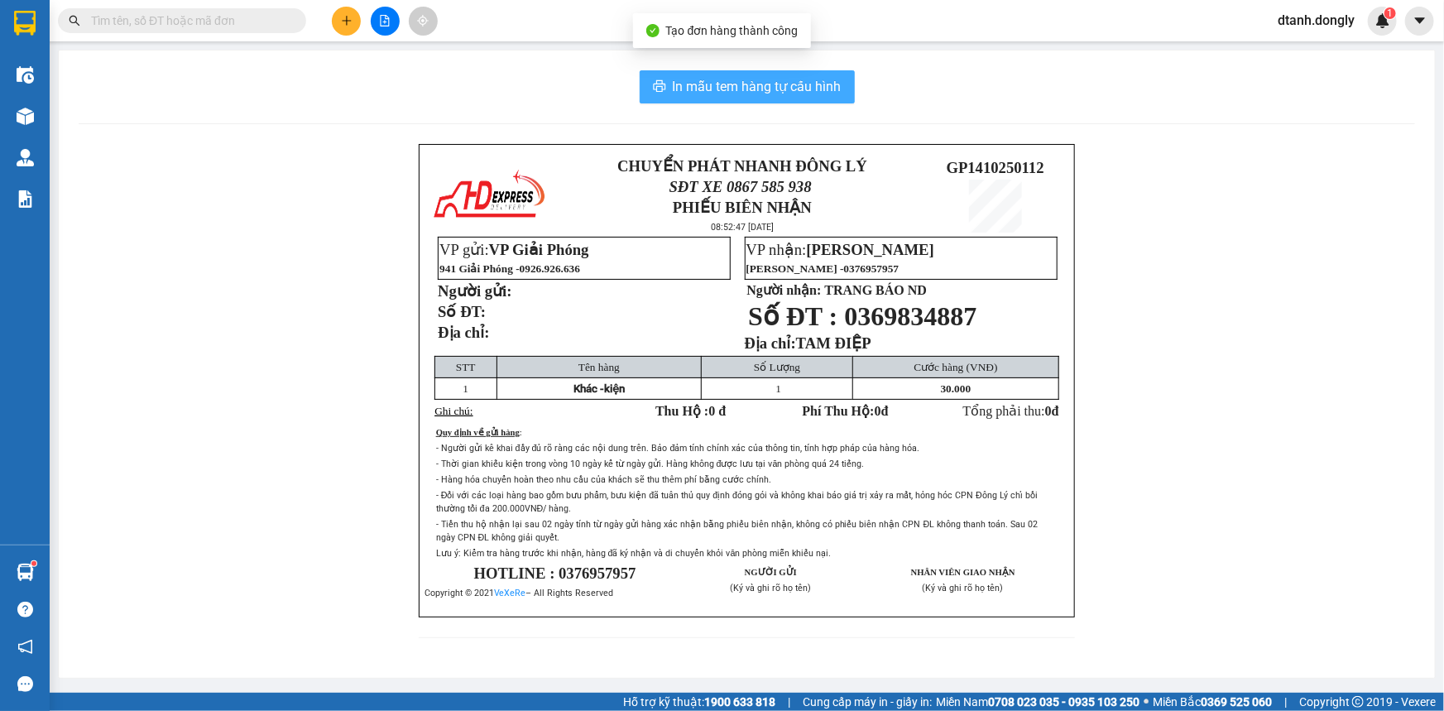
click at [745, 83] on span "In mẫu tem hàng tự cấu hình" at bounding box center [757, 86] width 169 height 21
